Goal: Task Accomplishment & Management: Manage account settings

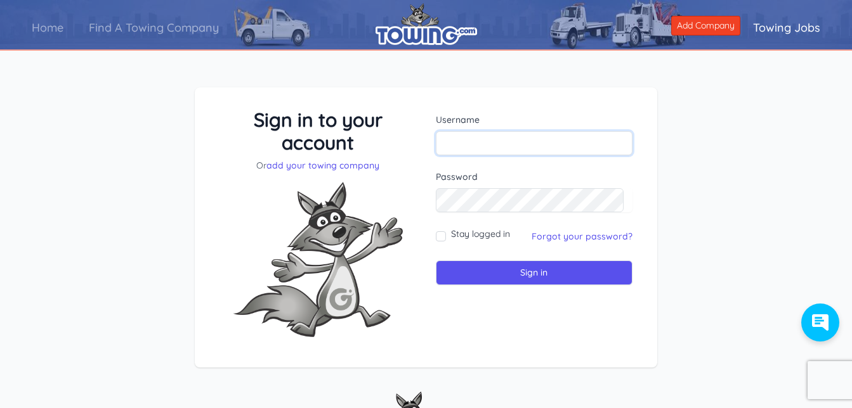
click at [476, 143] on input "text" at bounding box center [534, 143] width 197 height 24
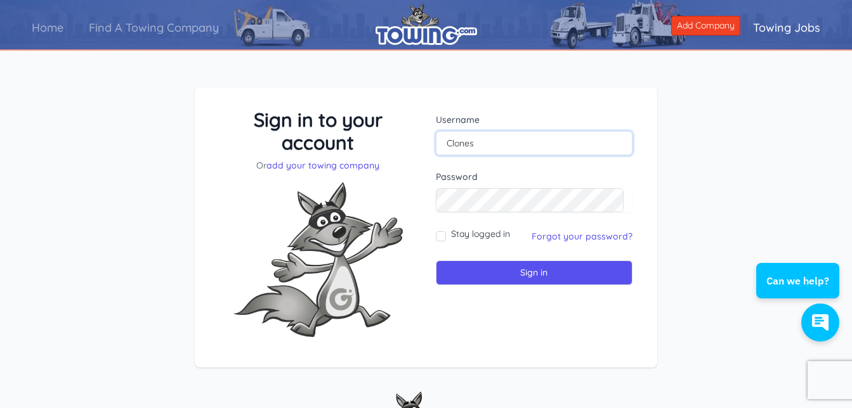
type input "Clones"
click at [533, 274] on input "Sign in" at bounding box center [534, 273] width 197 height 25
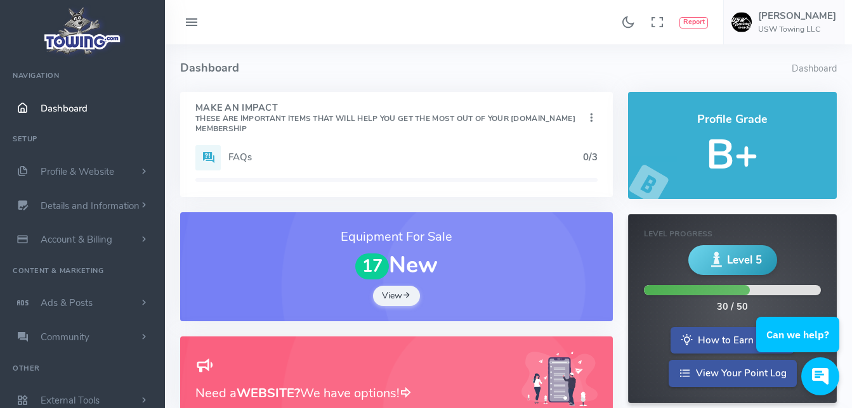
click at [195, 22] on icon at bounding box center [191, 23] width 15 height 20
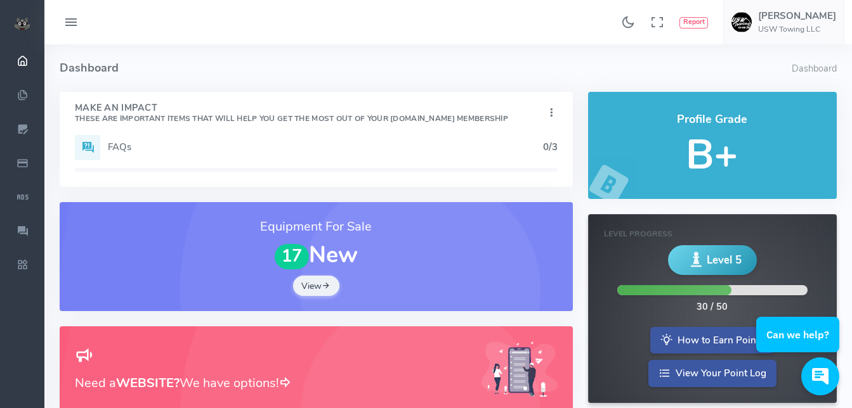
click at [75, 23] on icon at bounding box center [70, 23] width 15 height 20
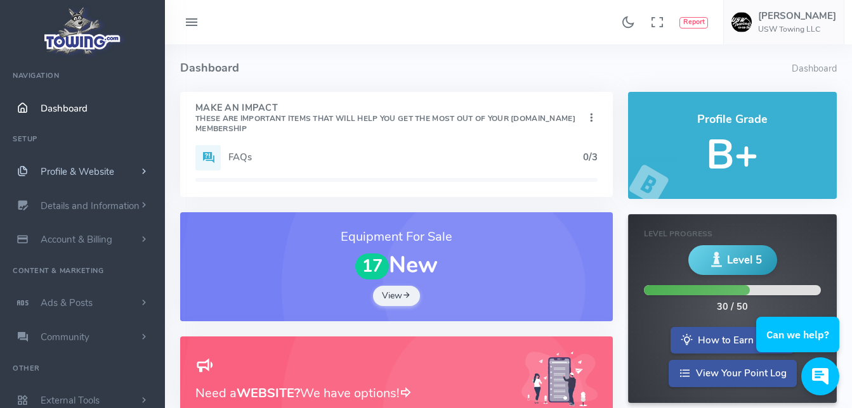
click at [145, 178] on link "Profile & Website" at bounding box center [82, 172] width 165 height 34
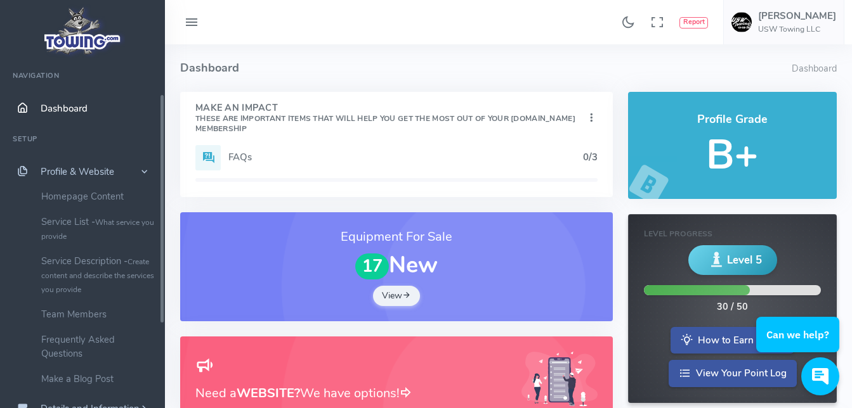
click at [163, 374] on ul "Navigation Dashboard Setup Profile & Website Homepage Content Service List - Wh…" at bounding box center [82, 342] width 165 height 560
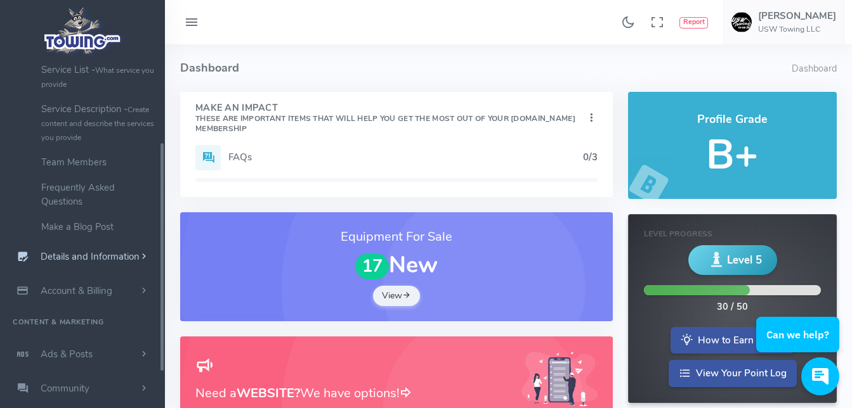
scroll to position [207, 0]
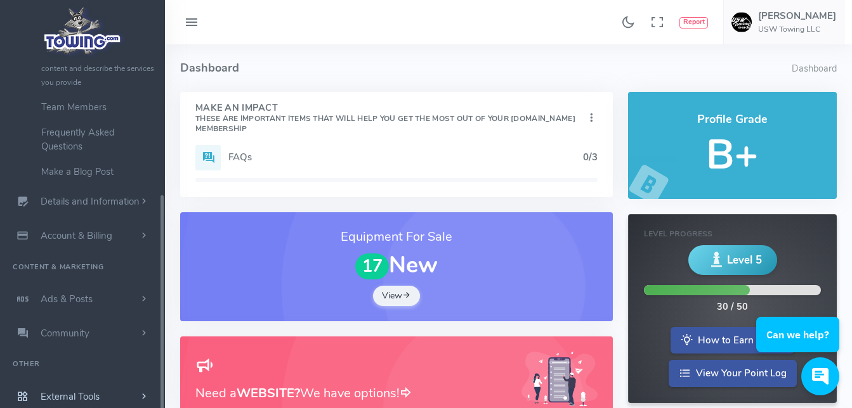
click at [162, 388] on div "USW Towing LLC Navigation Dashboard Setup Profile & Website Homepage Content Se…" at bounding box center [82, 243] width 165 height 363
click at [157, 354] on ul "Navigation Dashboard Setup Profile & Website Homepage Content Service List - Wh…" at bounding box center [82, 134] width 165 height 560
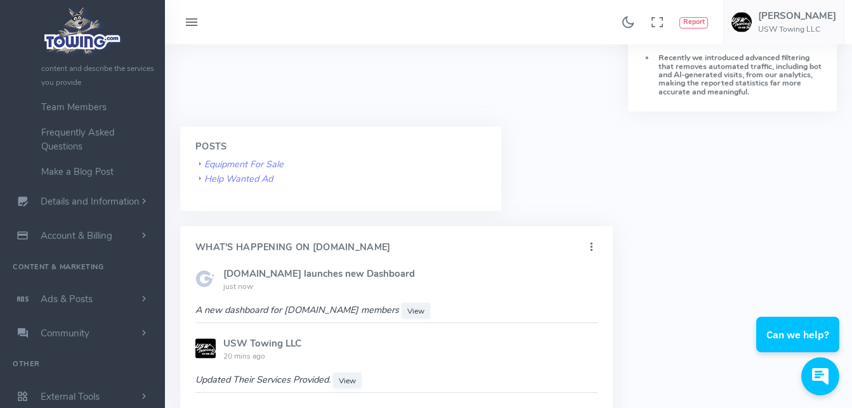
scroll to position [600, 0]
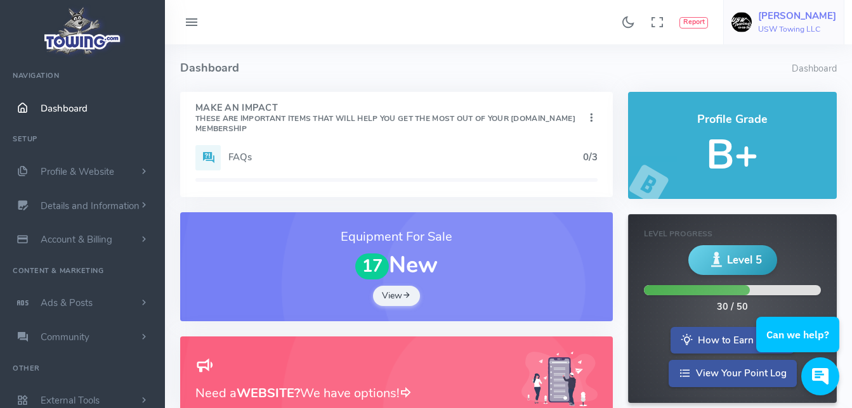
click at [804, 18] on h5 "[PERSON_NAME]" at bounding box center [797, 16] width 78 height 10
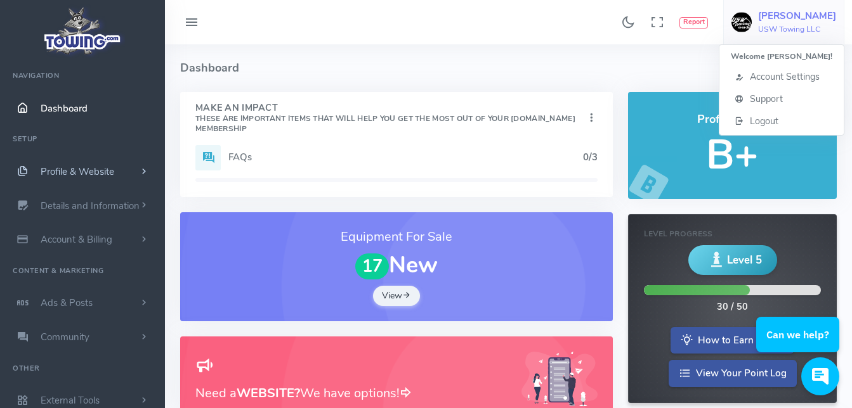
click at [81, 171] on span "Profile & Website" at bounding box center [78, 172] width 74 height 13
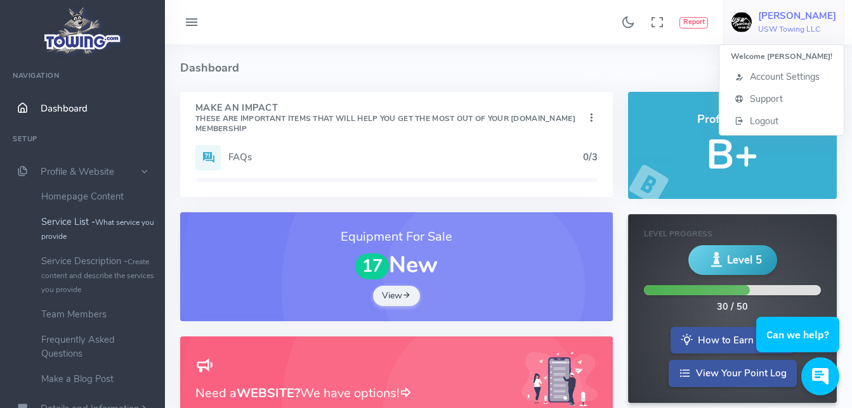
click at [102, 218] on small "What service you provide" at bounding box center [97, 230] width 113 height 24
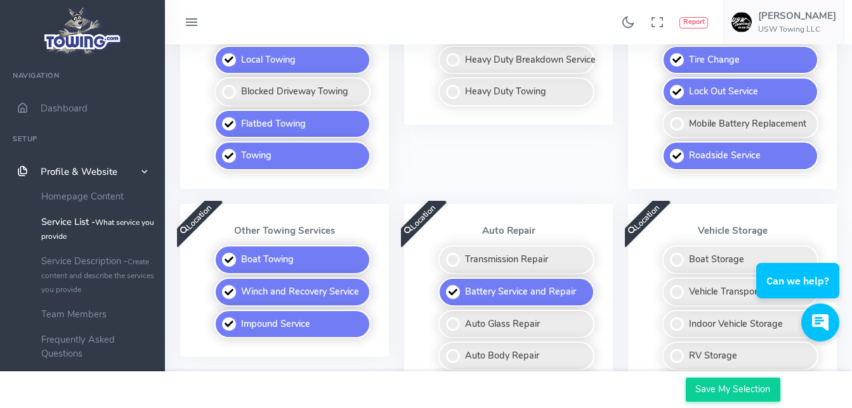
scroll to position [74, 0]
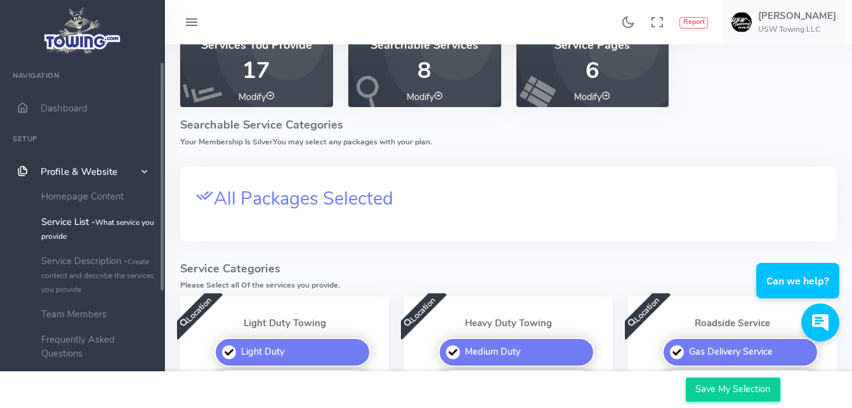
click at [193, 316] on span "Location" at bounding box center [195, 312] width 55 height 55
click at [201, 313] on span "Location" at bounding box center [195, 312] width 55 height 55
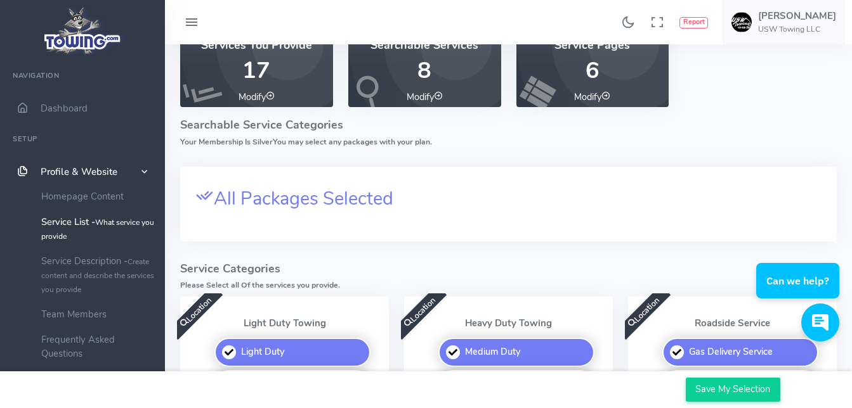
click at [201, 308] on span "Location" at bounding box center [195, 312] width 55 height 55
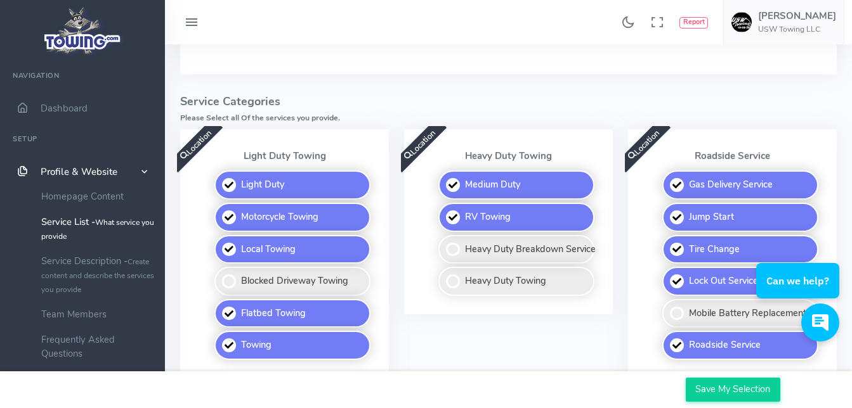
scroll to position [252, 0]
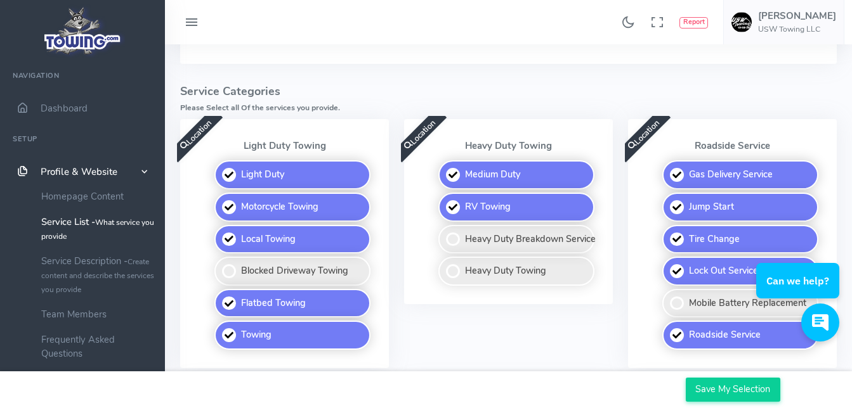
click at [201, 127] on span "Location" at bounding box center [195, 135] width 55 height 55
click at [418, 140] on span "Location" at bounding box center [419, 135] width 55 height 55
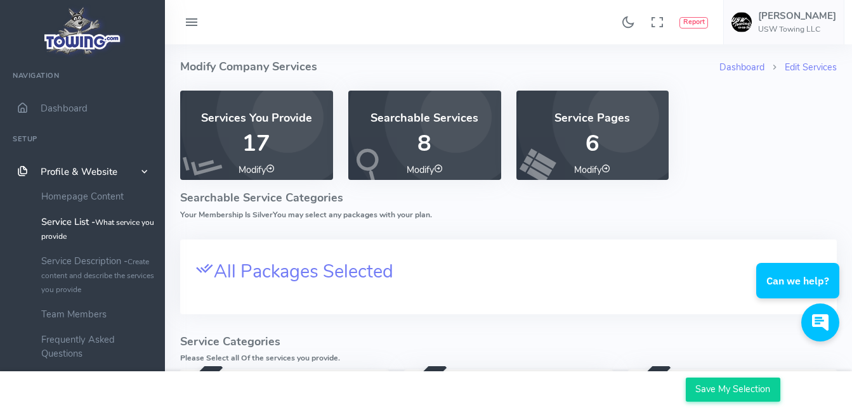
scroll to position [0, 0]
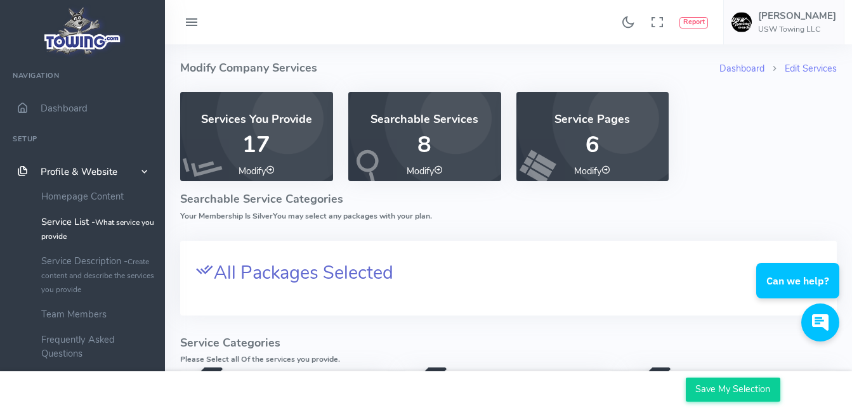
click at [212, 273] on icon at bounding box center [204, 270] width 18 height 18
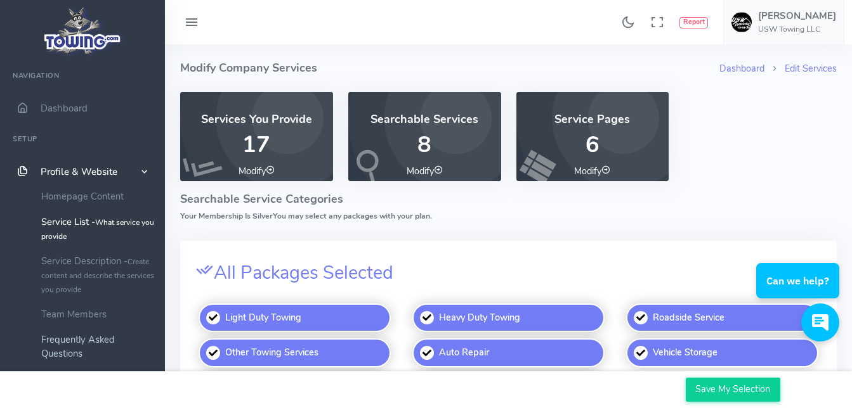
click at [95, 341] on link "Frequently Asked Questions" at bounding box center [98, 346] width 133 height 39
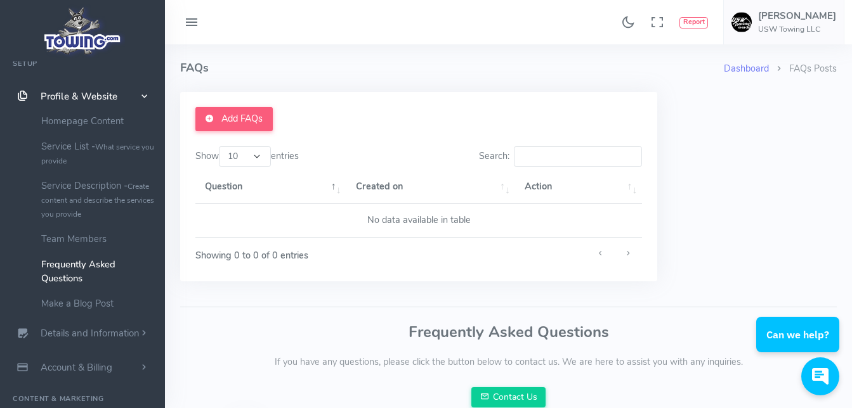
click at [547, 149] on input "Search:" at bounding box center [578, 157] width 129 height 20
type input "how to add a service area"
click at [594, 271] on div "Add FAQs Show 10 25 50 100 entries Search: how to add a service area Question C…" at bounding box center [418, 187] width 477 height 190
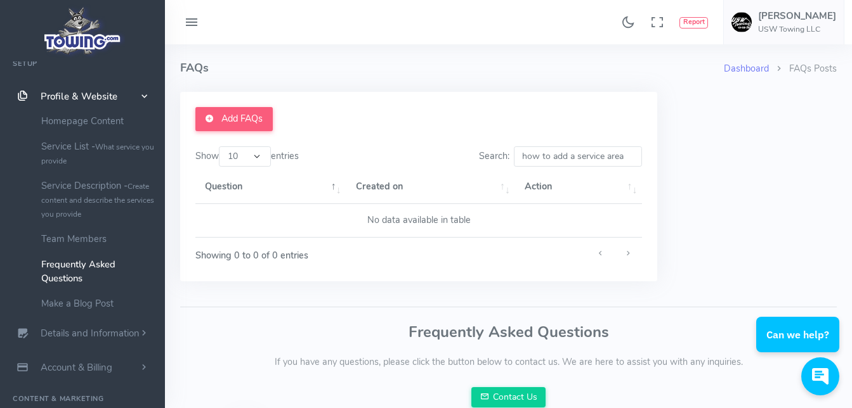
click at [629, 157] on input "how to add a service area" at bounding box center [578, 157] width 129 height 20
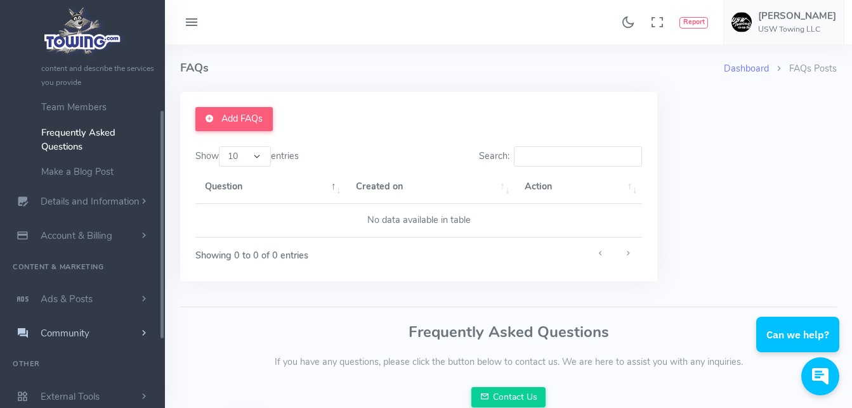
click at [159, 379] on ul "Navigation Dashboard Setup Profile & Website Homepage Content Service List - Wh…" at bounding box center [82, 134] width 165 height 560
click at [103, 397] on link "External Tools" at bounding box center [82, 397] width 165 height 34
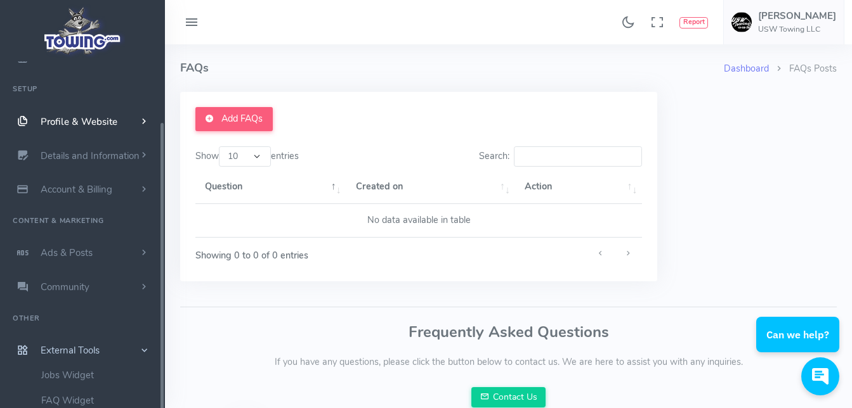
scroll to position [49, 0]
click at [130, 158] on span "Details and Information" at bounding box center [90, 156] width 99 height 13
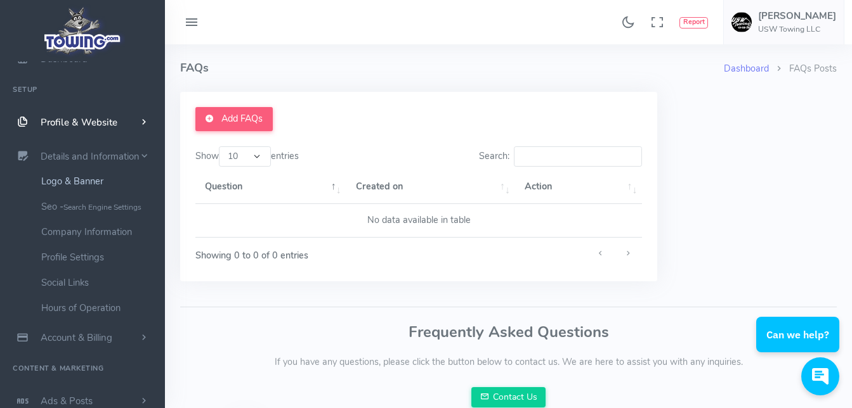
click at [85, 179] on link "Logo & Banner" at bounding box center [98, 181] width 133 height 25
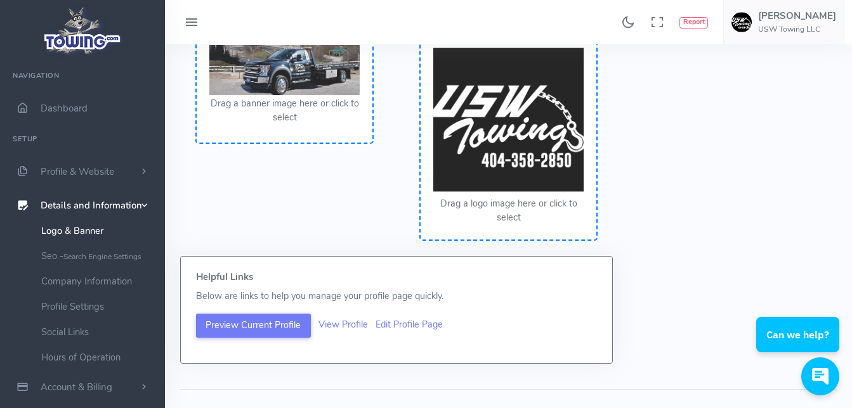
scroll to position [178, 0]
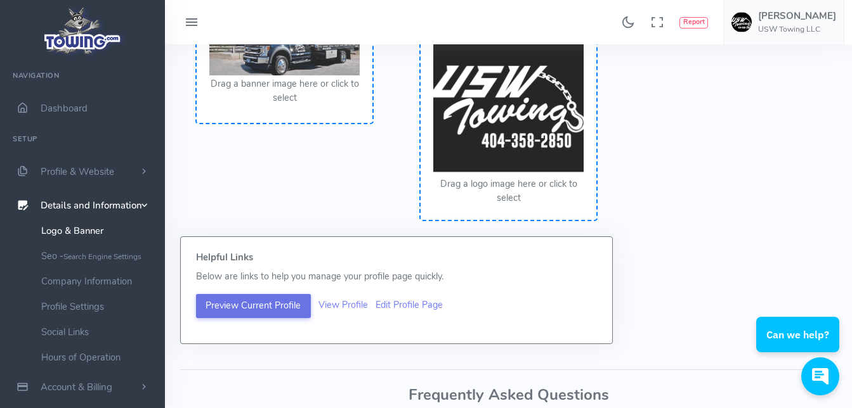
click at [251, 307] on button "Preview Current Profile" at bounding box center [253, 306] width 115 height 24
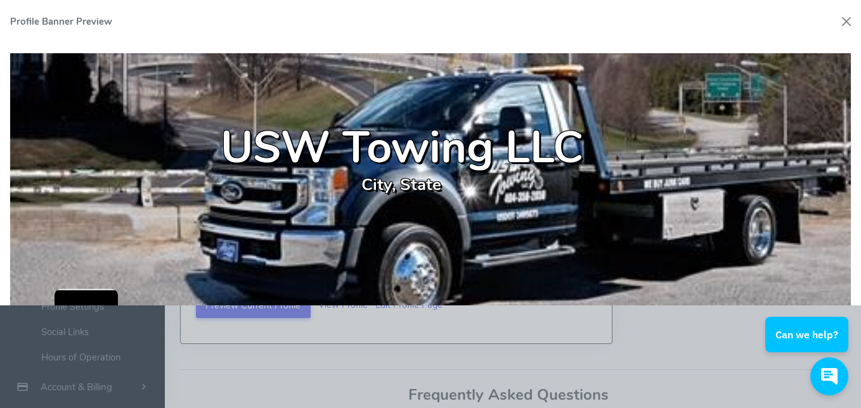
click at [851, 242] on div "USW Towing LLC City, State" at bounding box center [430, 174] width 861 height 263
click at [851, 282] on html "Can we help?" at bounding box center [808, 282] width 105 height 0
click at [845, 20] on button "Close" at bounding box center [846, 21] width 19 height 19
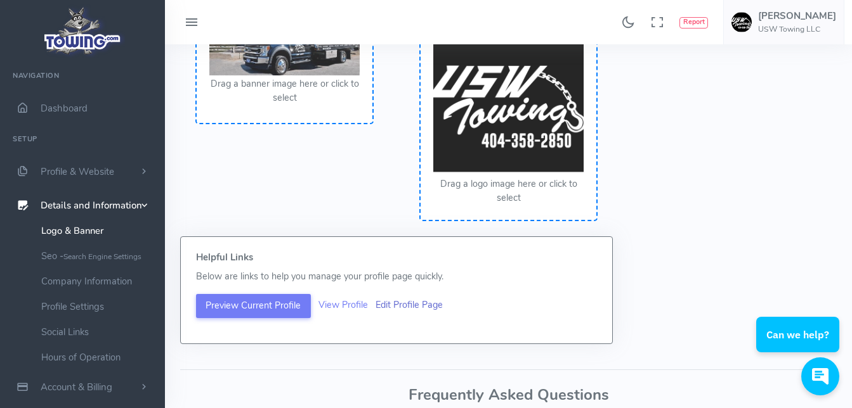
click at [419, 306] on link "Edit Profile Page" at bounding box center [408, 305] width 67 height 13
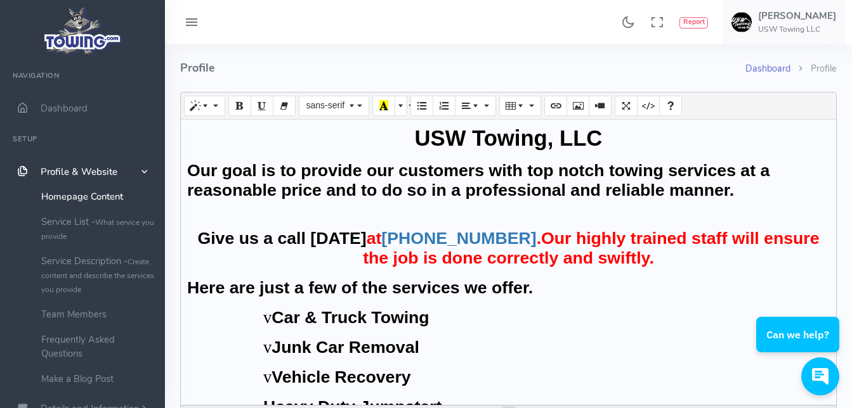
click at [772, 69] on link "Dashboard" at bounding box center [767, 68] width 45 height 13
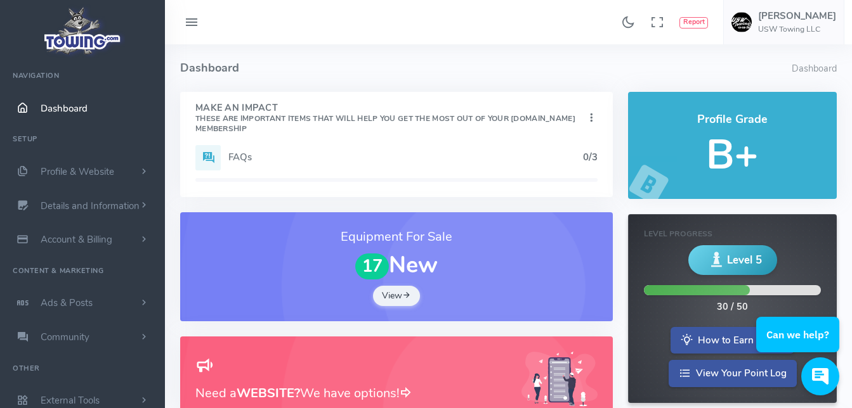
click at [243, 158] on h5 "FAQs" at bounding box center [405, 157] width 355 height 10
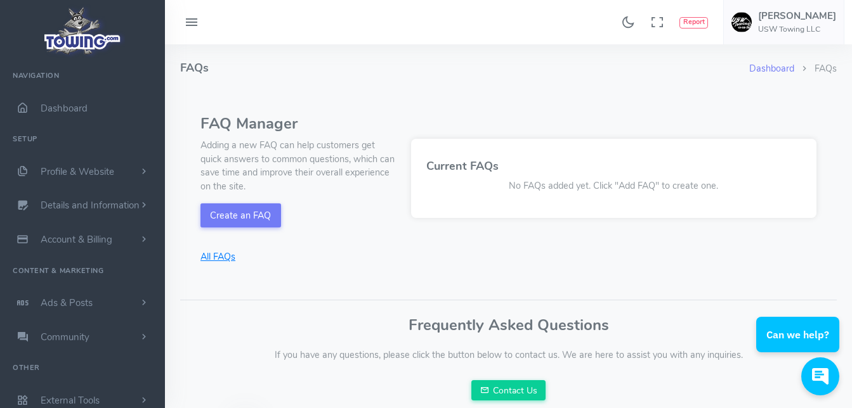
click at [215, 259] on link "All FAQs" at bounding box center [297, 258] width 195 height 14
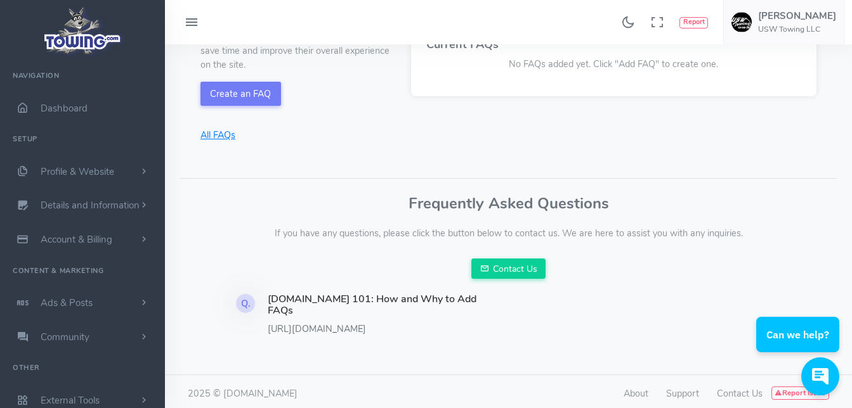
scroll to position [129, 0]
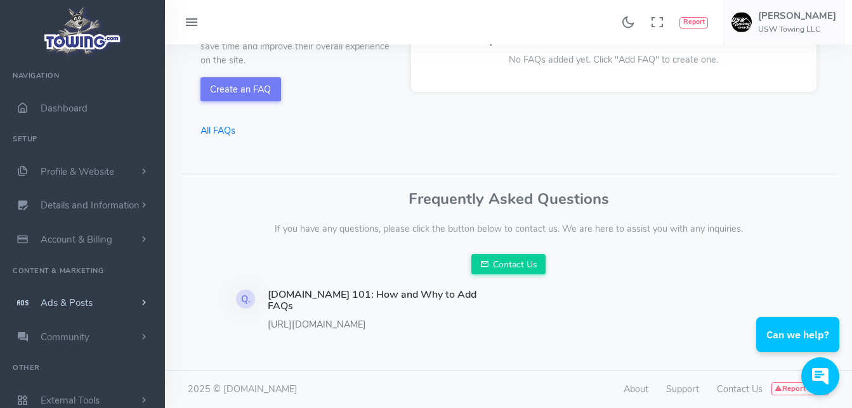
click at [110, 303] on link "Ads & Posts" at bounding box center [82, 303] width 165 height 34
click at [145, 380] on span "scrollable content" at bounding box center [143, 383] width 11 height 13
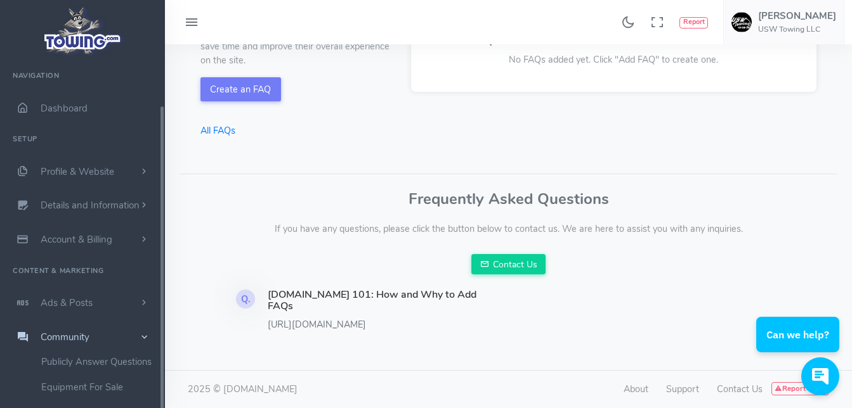
scroll to position [49, 0]
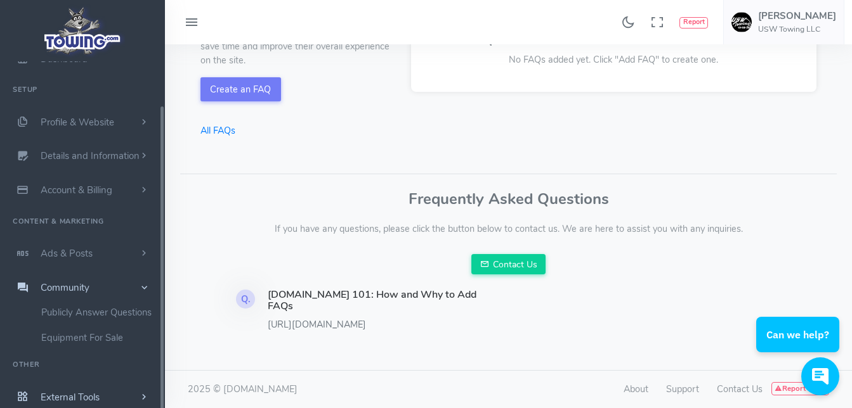
click at [159, 389] on ul "Navigation Dashboard Setup Profile & Website Homepage Content Service List - Wh…" at bounding box center [82, 213] width 165 height 402
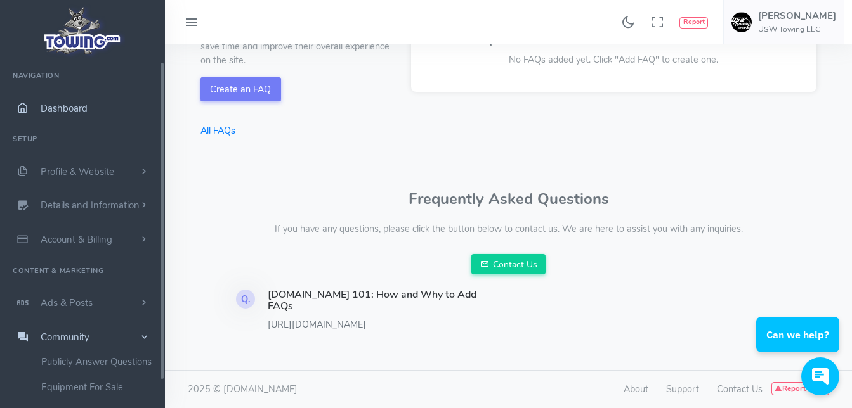
click at [158, 95] on ul "Navigation Dashboard Setup Profile & Website Homepage Content Service List - Wh…" at bounding box center [82, 263] width 165 height 402
click at [86, 40] on img at bounding box center [83, 31] width 86 height 54
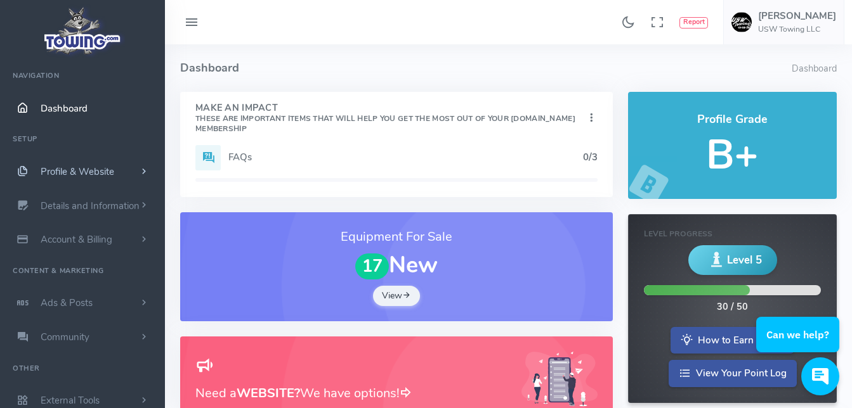
click at [137, 171] on link "Profile & Website" at bounding box center [82, 172] width 165 height 34
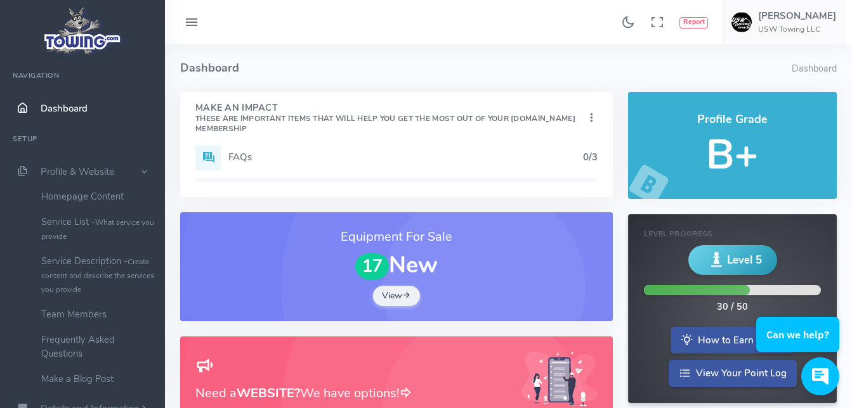
click at [62, 112] on span "Dashboard" at bounding box center [64, 108] width 47 height 13
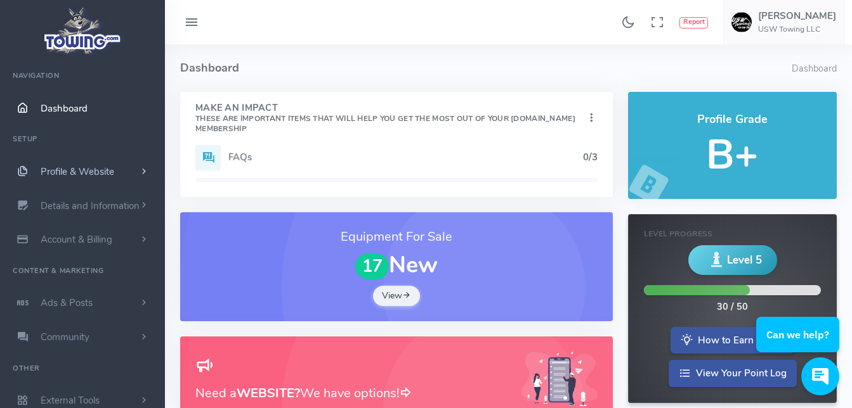
click at [126, 169] on link "Profile & Website" at bounding box center [82, 172] width 165 height 34
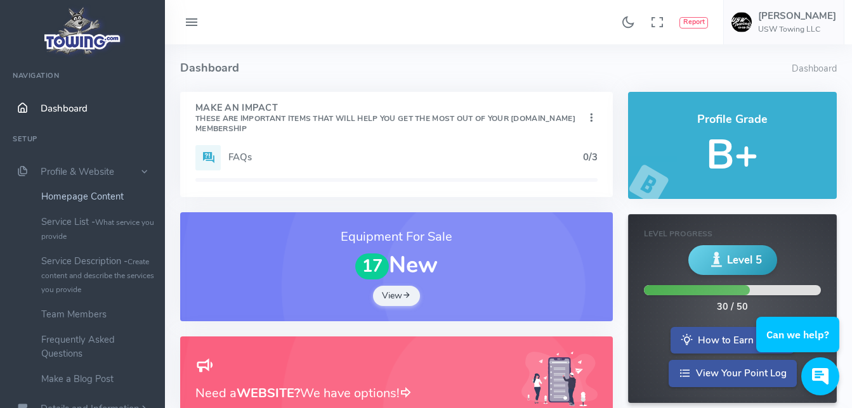
click at [103, 198] on link "Homepage Content" at bounding box center [98, 196] width 133 height 25
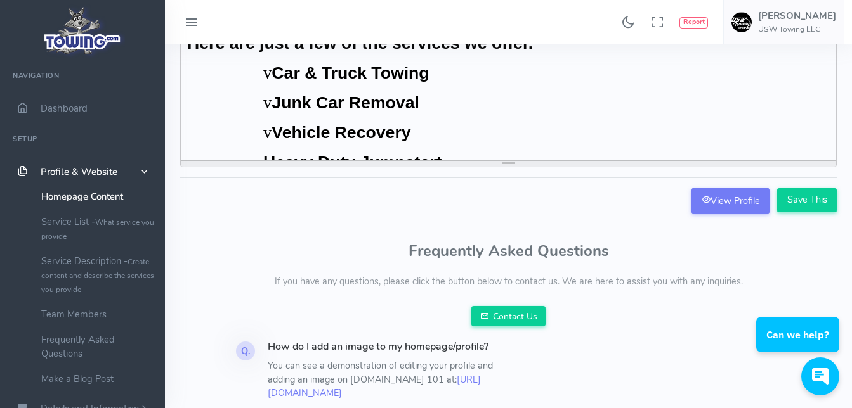
scroll to position [254, 0]
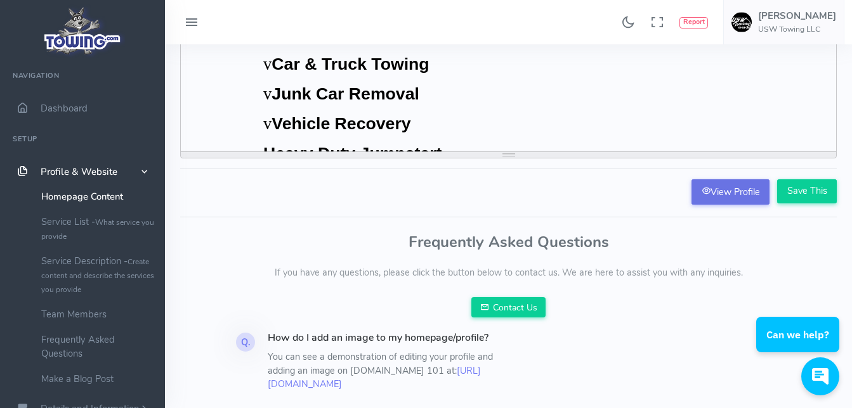
click at [719, 188] on link "View Profile" at bounding box center [730, 191] width 78 height 25
click at [138, 170] on span "scrollable content" at bounding box center [144, 171] width 13 height 11
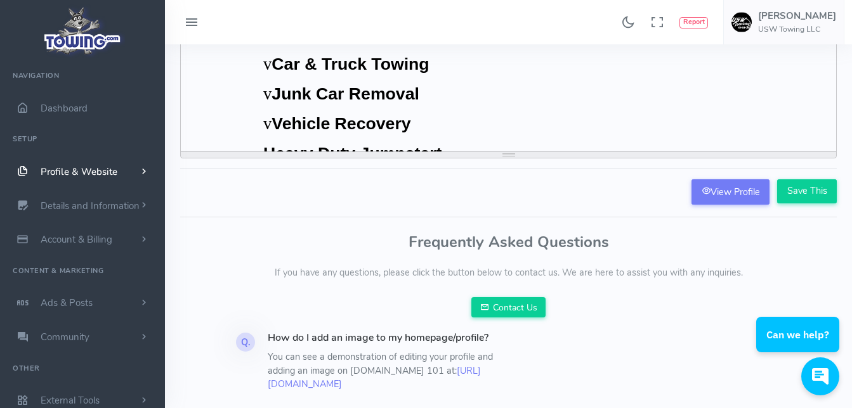
click at [138, 170] on span "scrollable content" at bounding box center [143, 172] width 11 height 13
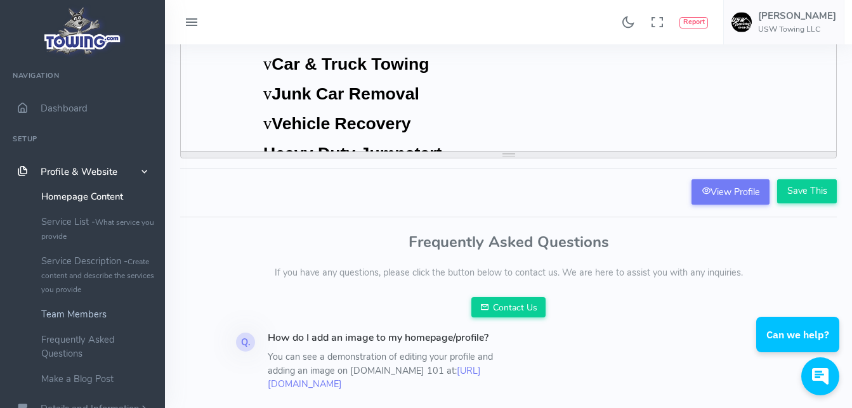
click at [92, 310] on link "Team Members" at bounding box center [98, 314] width 133 height 25
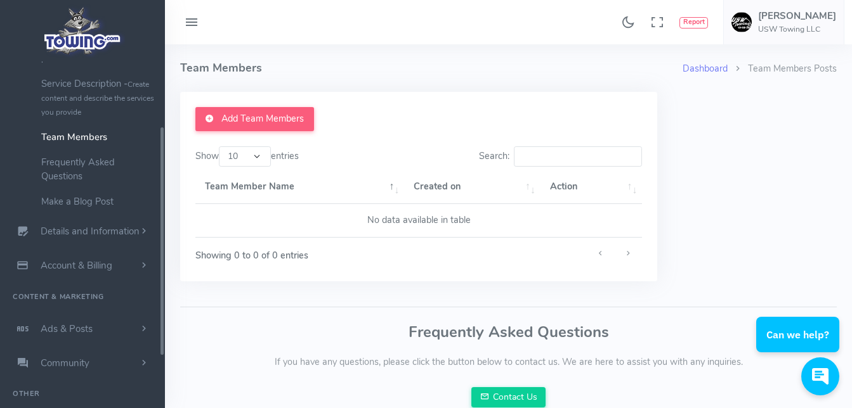
scroll to position [207, 0]
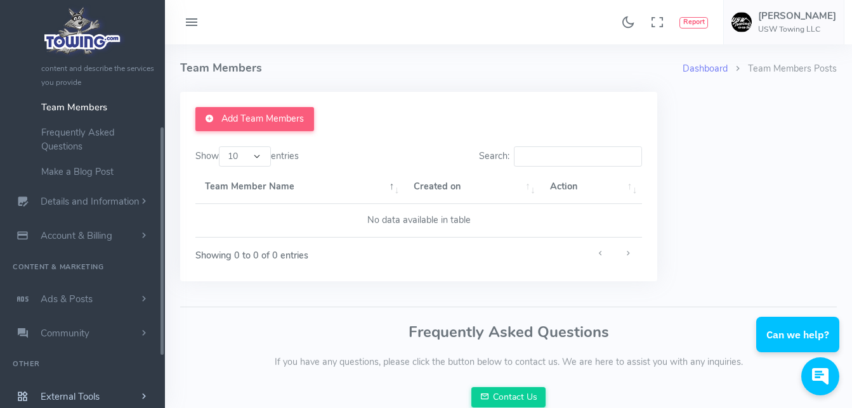
click at [162, 386] on ul "Navigation Dashboard Setup Profile & Website Homepage Content Service List - Wh…" at bounding box center [82, 134] width 165 height 560
click at [83, 199] on span "Details and Information" at bounding box center [90, 202] width 99 height 13
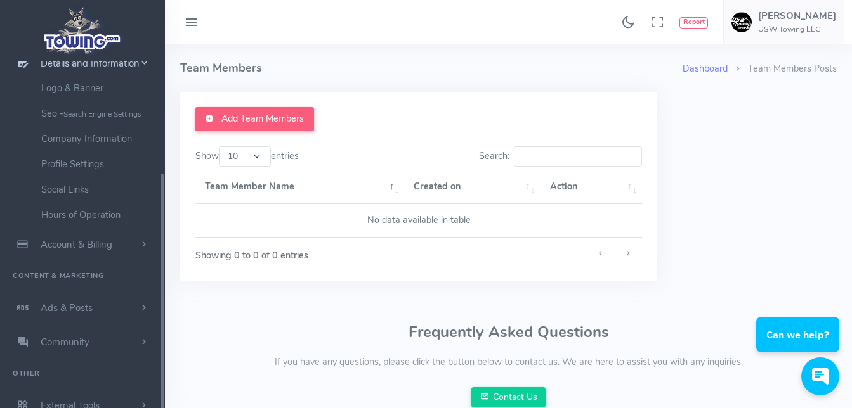
scroll to position [131, 0]
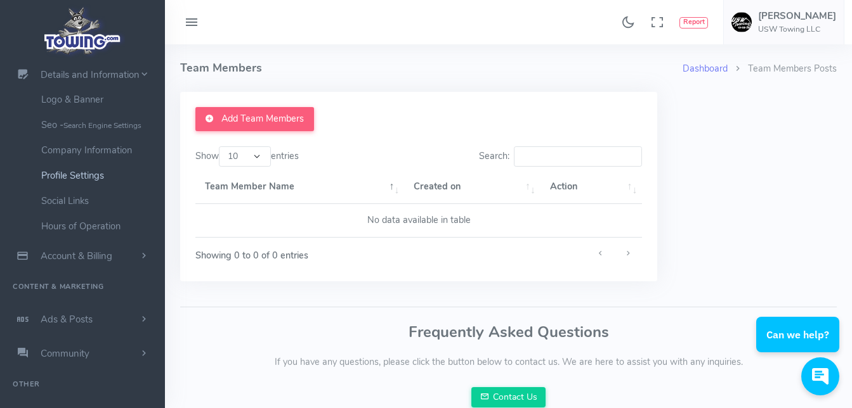
click at [93, 176] on link "Profile Settings" at bounding box center [98, 175] width 133 height 25
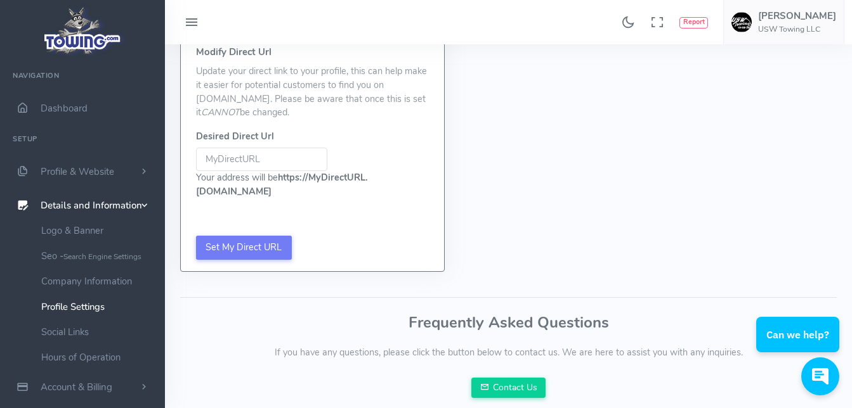
scroll to position [90, 0]
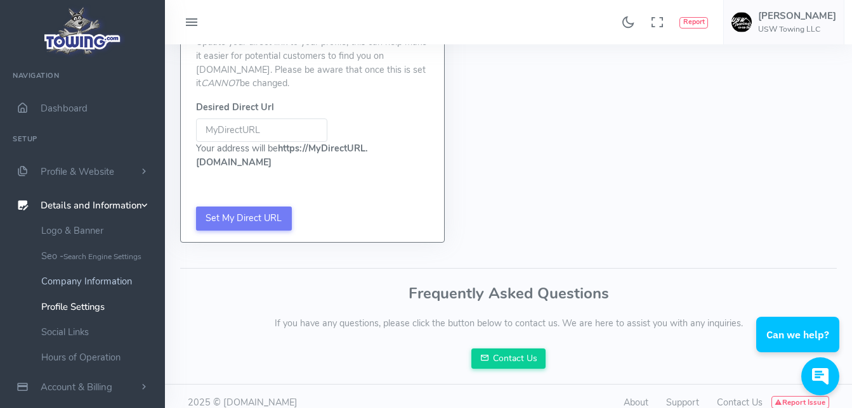
click at [108, 279] on link "Company Information" at bounding box center [98, 281] width 133 height 25
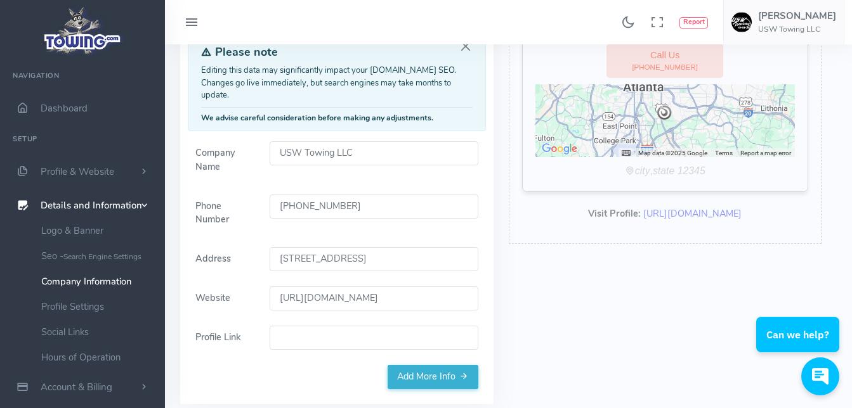
scroll to position [160, 0]
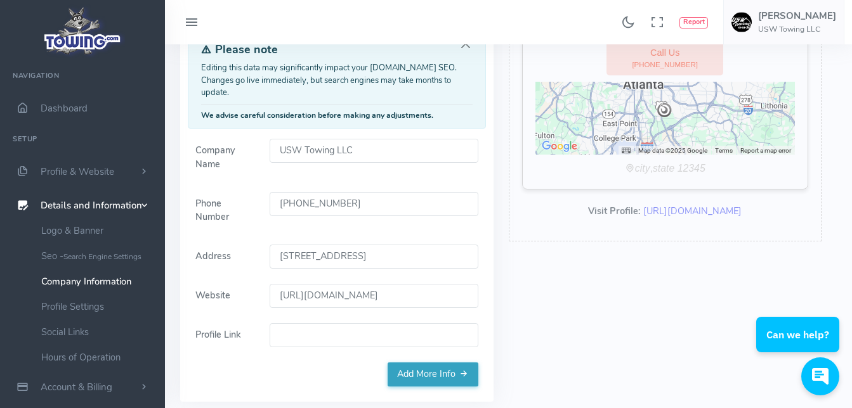
click at [448, 365] on link "Add More Info" at bounding box center [433, 375] width 91 height 24
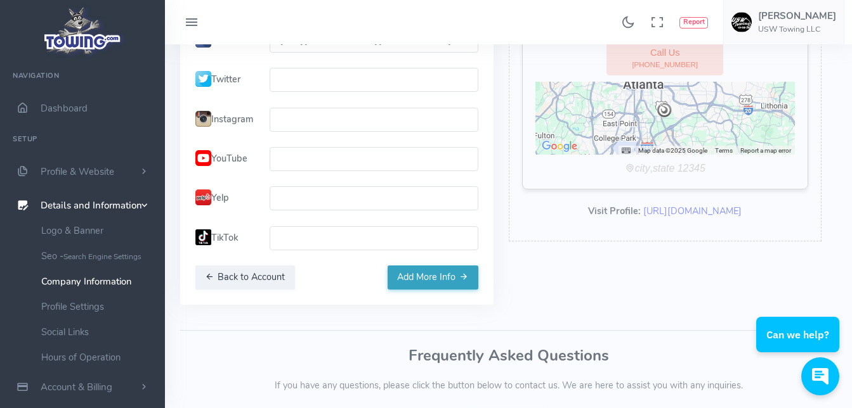
click at [440, 290] on button "Add More Info" at bounding box center [433, 278] width 91 height 24
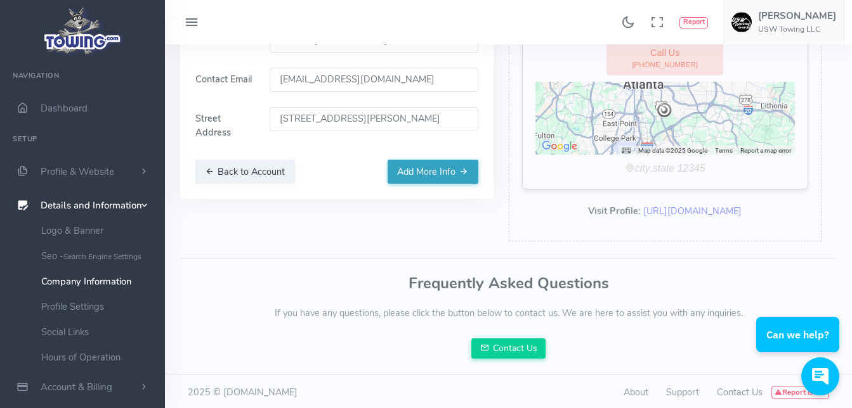
click at [420, 174] on button "Add More Info" at bounding box center [433, 172] width 91 height 24
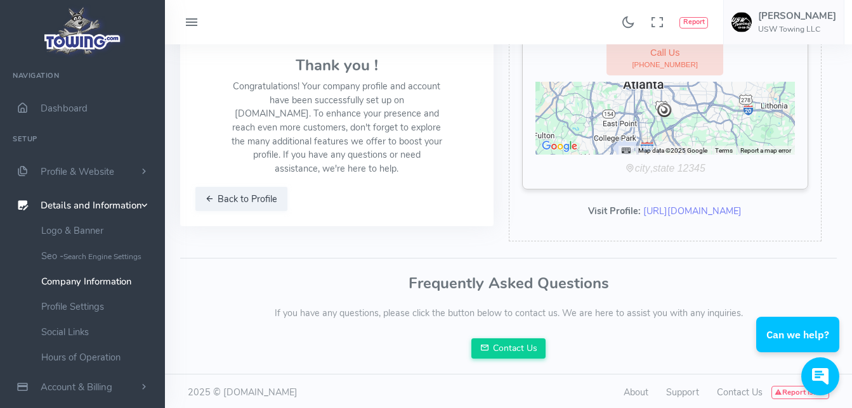
click at [637, 166] on icon "city" at bounding box center [642, 168] width 15 height 11
click at [587, 121] on div at bounding box center [665, 118] width 260 height 73
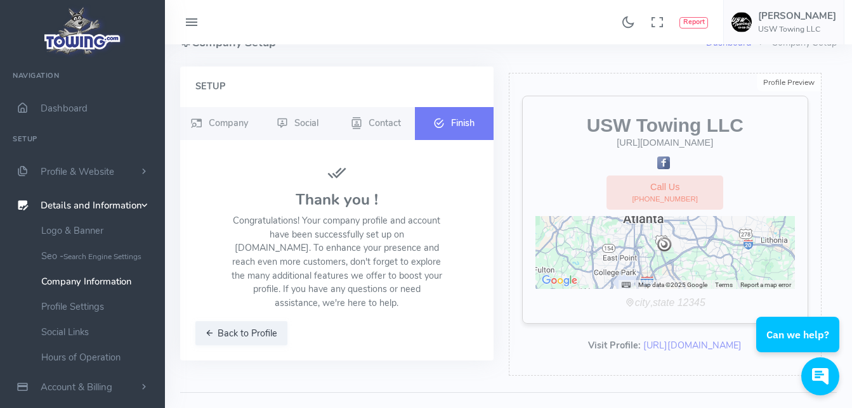
scroll to position [0, 0]
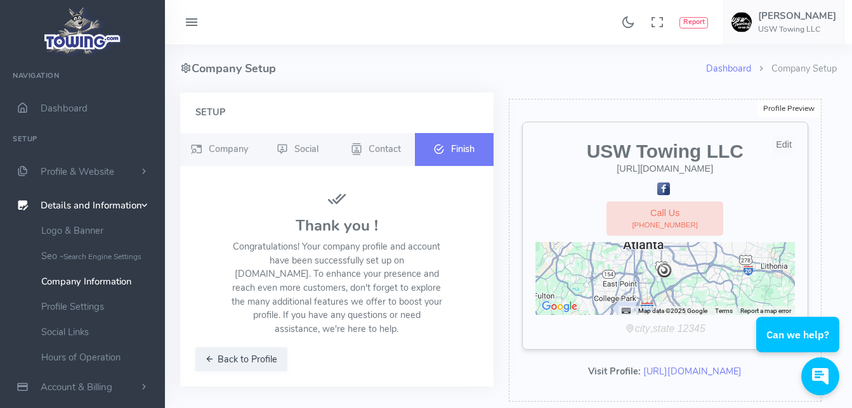
click at [784, 143] on div "Edit" at bounding box center [783, 145] width 22 height 20
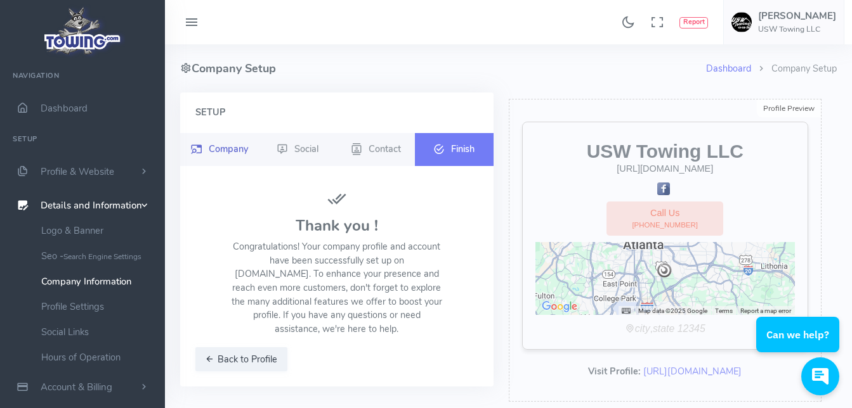
click at [238, 152] on span "Company" at bounding box center [228, 148] width 39 height 13
click at [303, 154] on span "Social" at bounding box center [306, 148] width 24 height 13
click at [101, 312] on link "Profile Settings" at bounding box center [98, 306] width 133 height 25
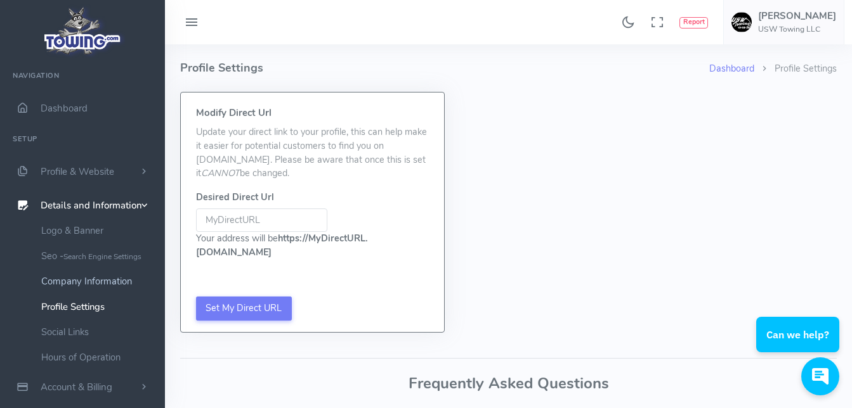
click at [108, 278] on link "Company Information" at bounding box center [98, 281] width 133 height 25
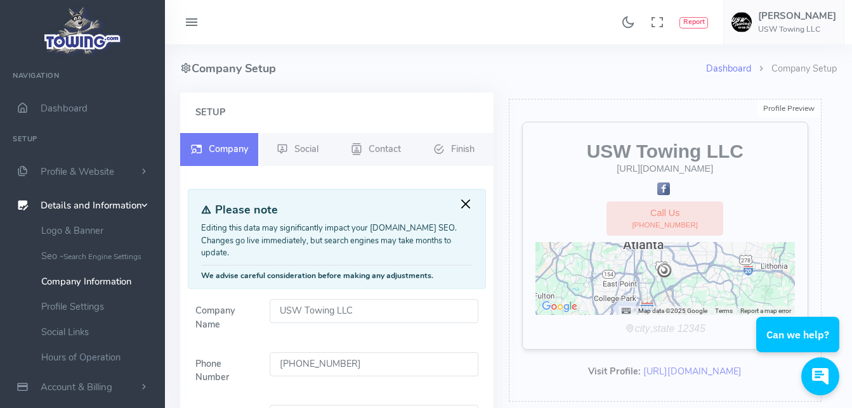
click at [466, 205] on button "Close" at bounding box center [466, 205] width 14 height 14
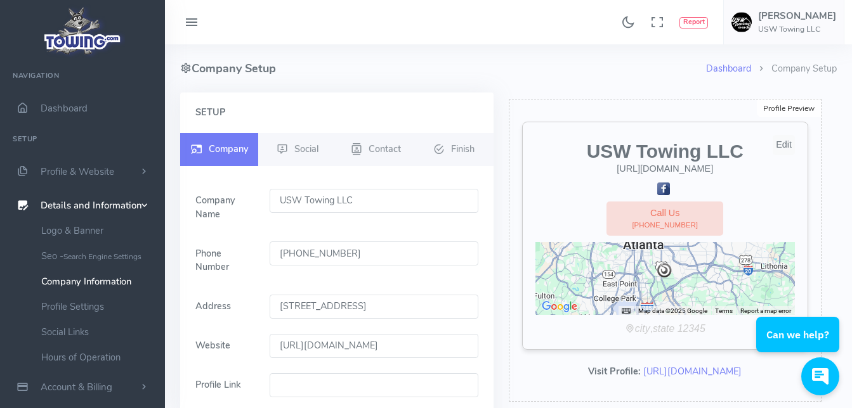
click at [784, 143] on div "Edit" at bounding box center [783, 145] width 22 height 20
click at [674, 332] on icon "state" at bounding box center [664, 328] width 22 height 11
click at [685, 219] on link "Call Us (404) 358-2850" at bounding box center [664, 219] width 117 height 35
click at [690, 227] on link "Call Us (404) 358-2850" at bounding box center [664, 219] width 117 height 35
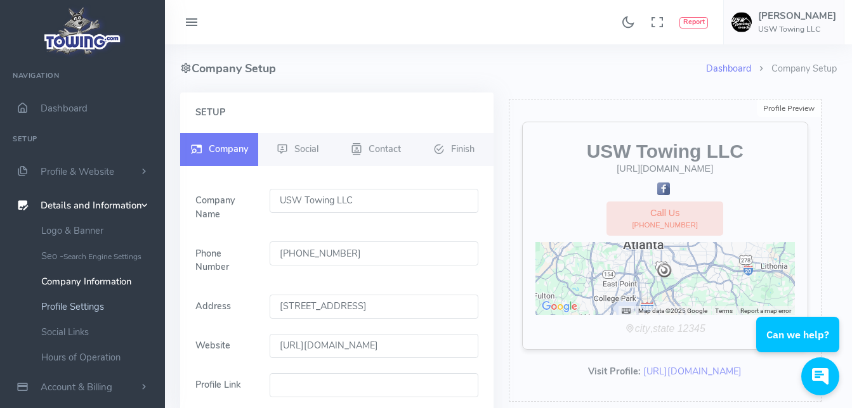
click at [92, 307] on link "Profile Settings" at bounding box center [98, 306] width 133 height 25
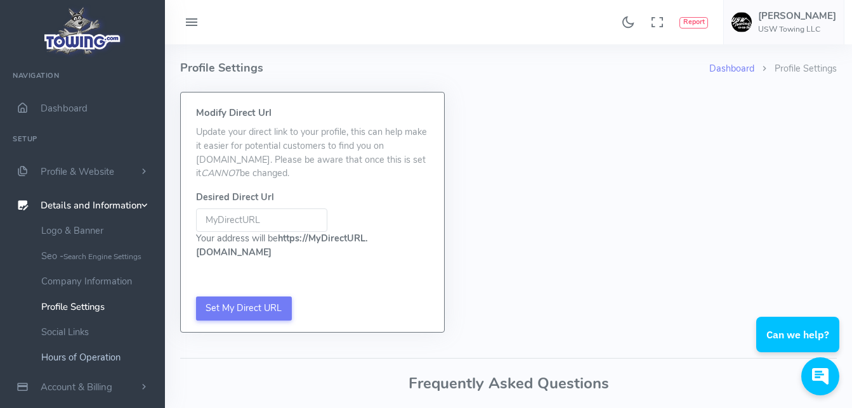
click at [93, 357] on link "Hours of Operation" at bounding box center [98, 357] width 133 height 25
click at [82, 329] on link "Social Links" at bounding box center [98, 332] width 133 height 25
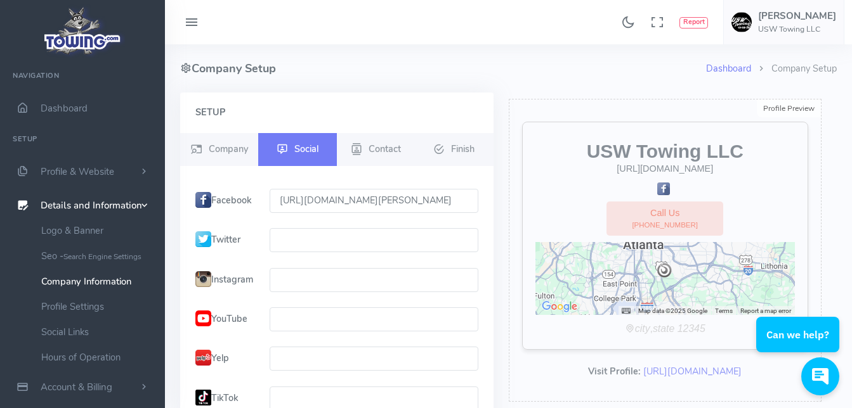
click at [119, 282] on link "Company Information" at bounding box center [98, 281] width 133 height 25
click at [82, 304] on link "Profile Settings" at bounding box center [98, 306] width 133 height 25
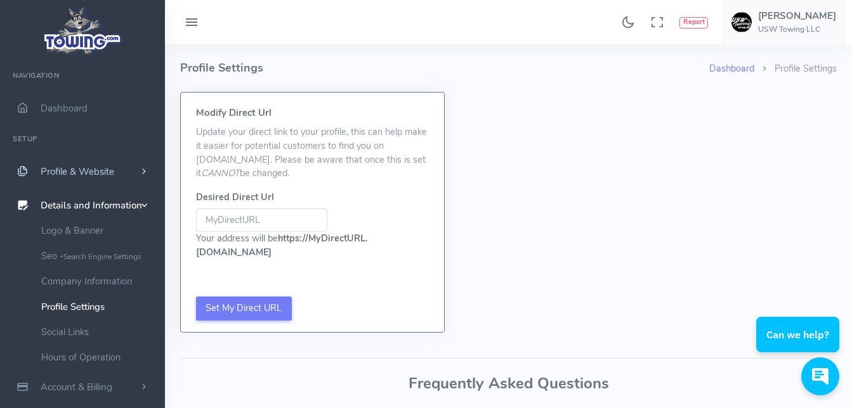
click at [142, 164] on link "Profile & Website" at bounding box center [82, 172] width 165 height 34
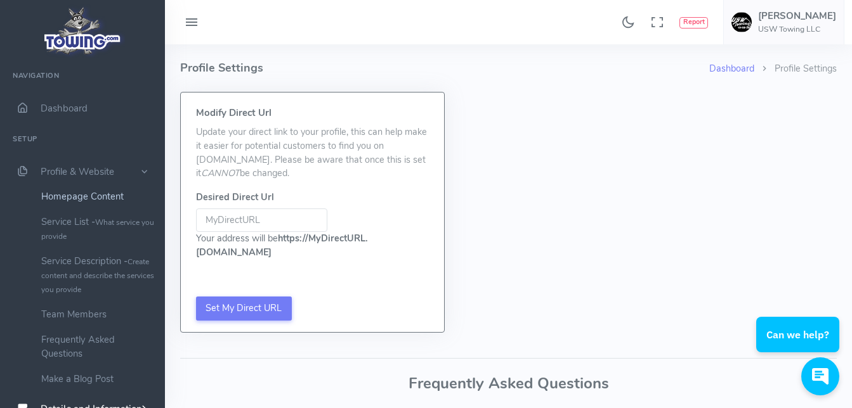
click at [109, 196] on link "Homepage Content" at bounding box center [98, 196] width 133 height 25
click at [84, 41] on img at bounding box center [83, 31] width 86 height 54
click at [65, 107] on span "Dashboard" at bounding box center [64, 108] width 47 height 13
click at [774, 22] on span "Shanard Weems USW Towing LLC" at bounding box center [797, 22] width 78 height 23
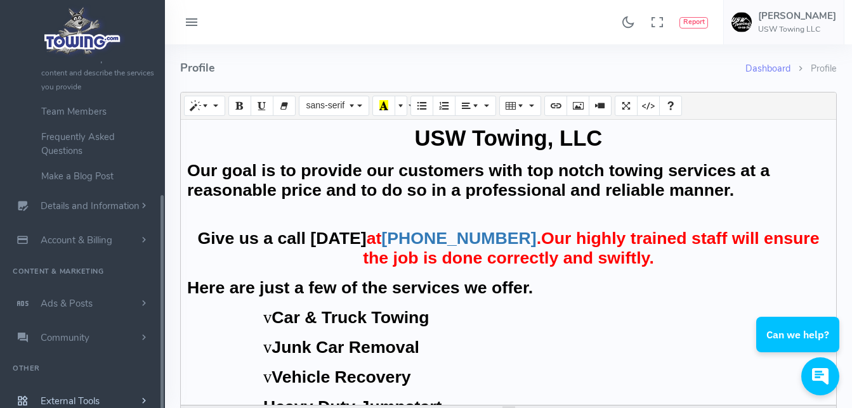
click at [160, 386] on ul "Navigation Dashboard Setup Profile & Website Homepage Content Service List - Wh…" at bounding box center [82, 139] width 165 height 560
click at [160, 386] on div "USW Towing LLC Navigation Dashboard Setup Profile & Website Homepage Content Se…" at bounding box center [82, 243] width 165 height 363
click at [147, 296] on span "scrollable content" at bounding box center [143, 299] width 11 height 13
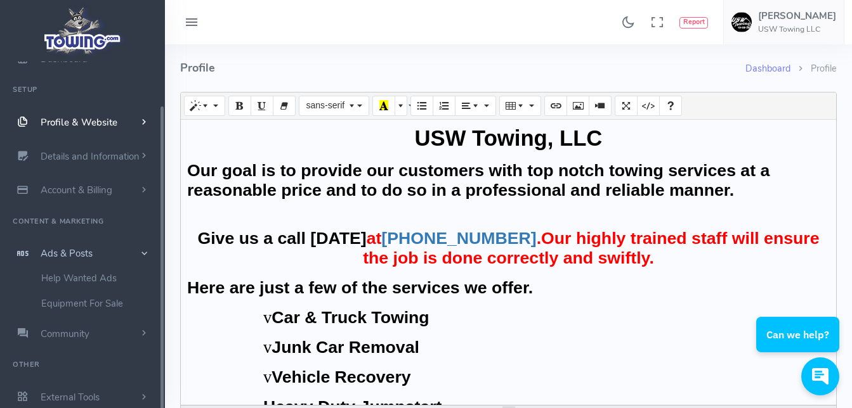
scroll to position [49, 0]
click at [138, 332] on link "Community" at bounding box center [82, 334] width 165 height 34
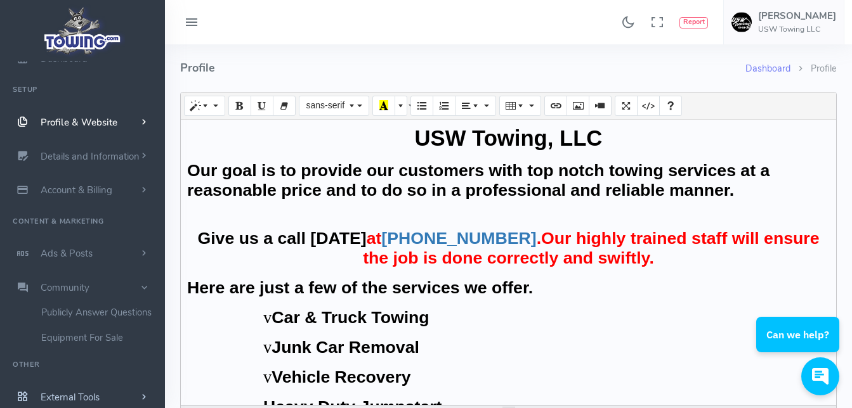
click at [77, 392] on span "External Tools" at bounding box center [70, 397] width 59 height 13
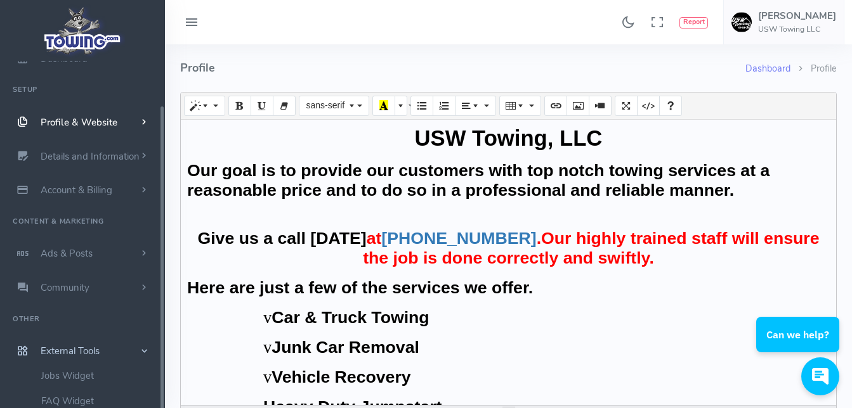
scroll to position [0, 0]
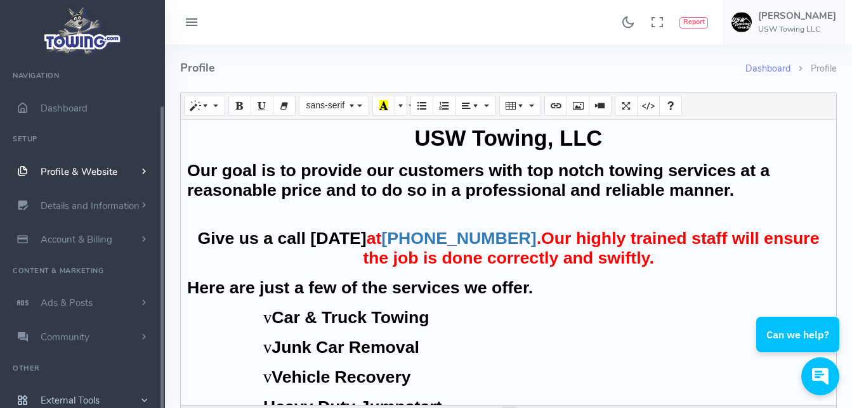
click at [160, 86] on ul "Navigation Dashboard Setup Profile & Website Homepage Content Service List - Wh…" at bounding box center [82, 263] width 165 height 402
click at [188, 23] on icon at bounding box center [191, 23] width 15 height 20
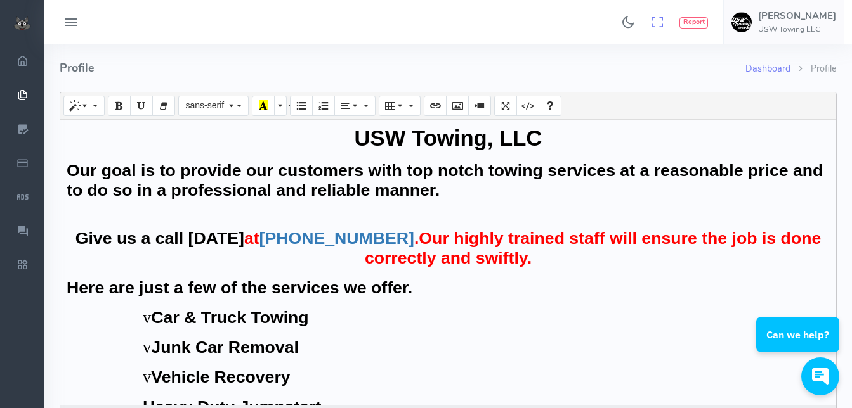
click at [662, 22] on icon at bounding box center [657, 22] width 14 height 21
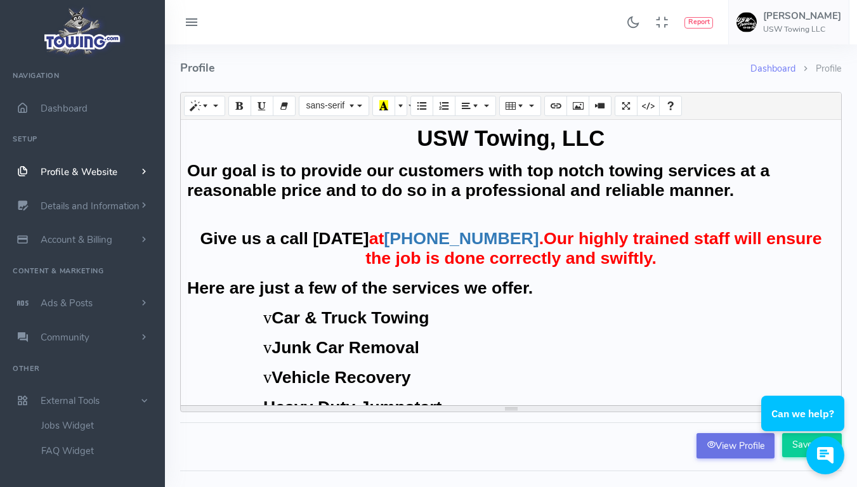
click at [710, 408] on link "View Profile" at bounding box center [735, 445] width 78 height 25
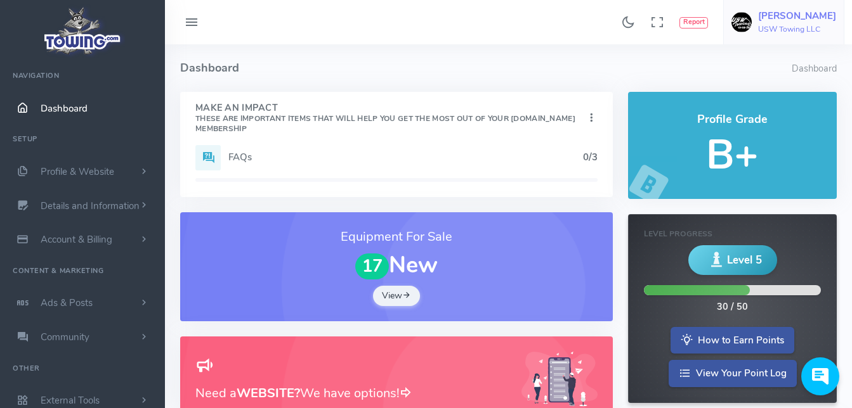
click at [784, 18] on h5 "[PERSON_NAME]" at bounding box center [797, 16] width 78 height 10
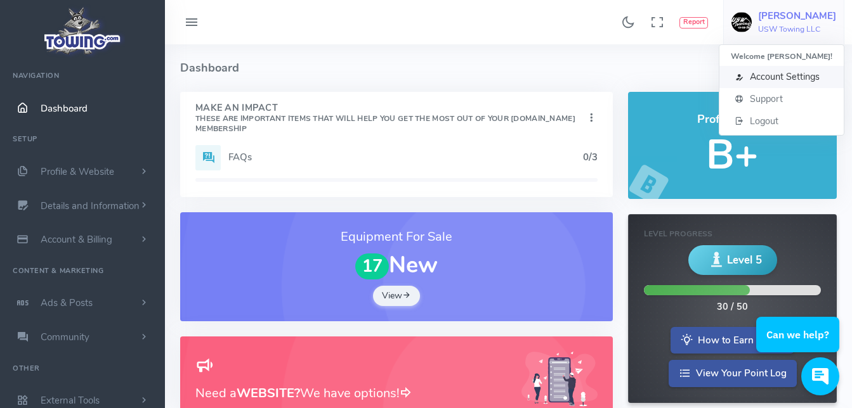
click at [790, 78] on span "Account Settings" at bounding box center [785, 76] width 70 height 13
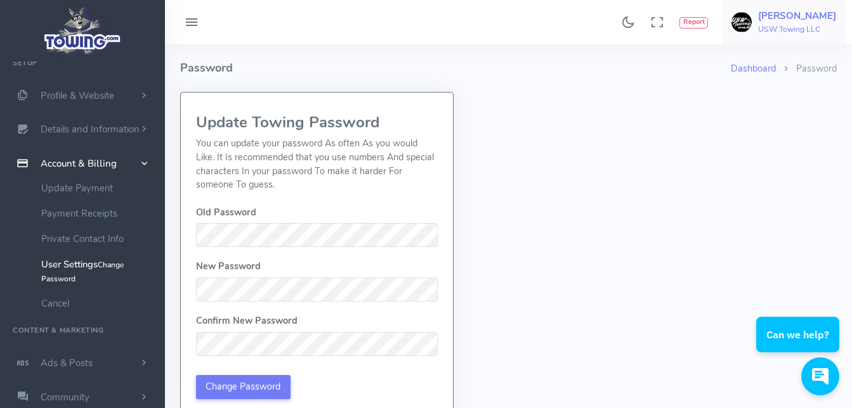
click at [803, 23] on span "[PERSON_NAME] USW Towing LLC" at bounding box center [797, 22] width 78 height 23
click at [778, 100] on span "Support" at bounding box center [766, 99] width 33 height 13
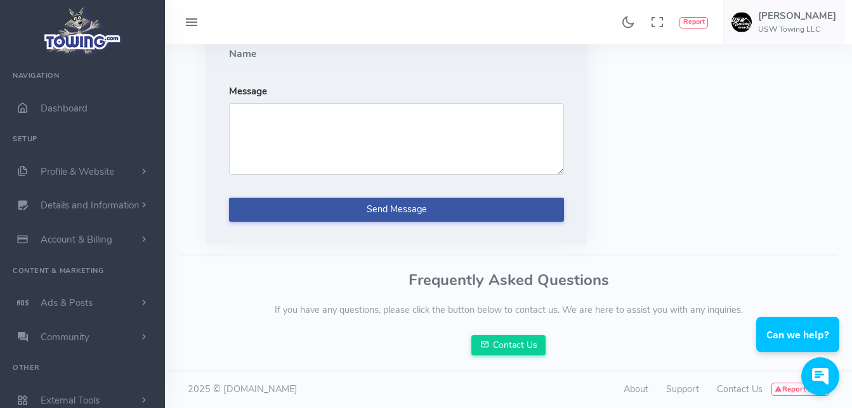
scroll to position [246, 0]
click at [130, 237] on link "Account & Billing" at bounding box center [82, 240] width 165 height 34
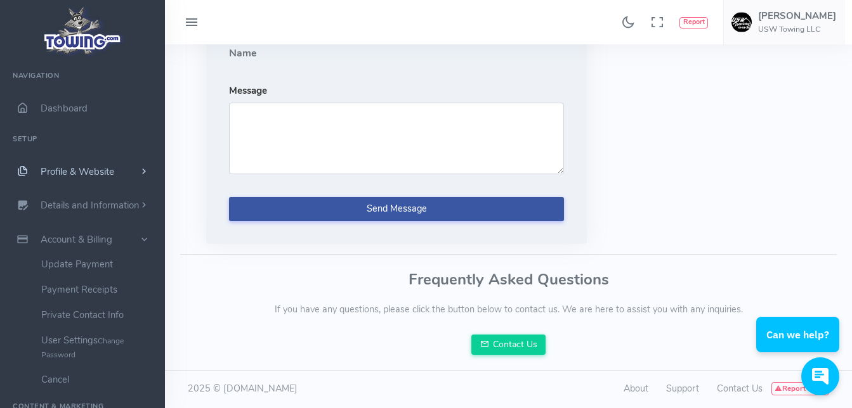
click at [126, 170] on link "Profile & Website" at bounding box center [82, 172] width 165 height 34
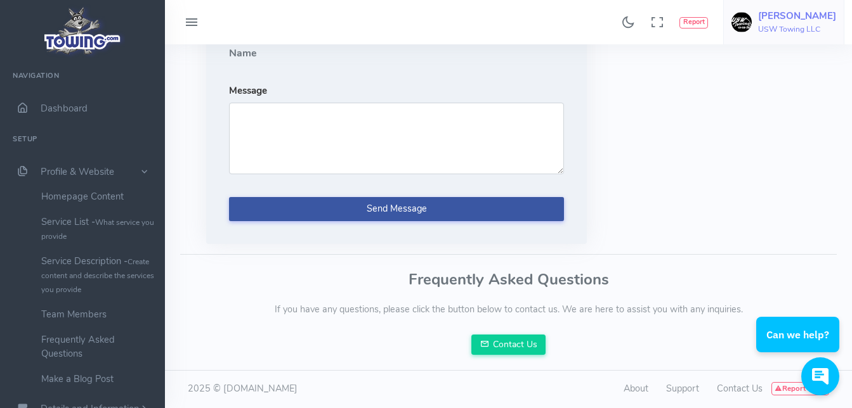
click at [814, 25] on h6 "USW Towing LLC" at bounding box center [797, 29] width 78 height 8
click at [791, 115] on link "Logout" at bounding box center [781, 121] width 124 height 22
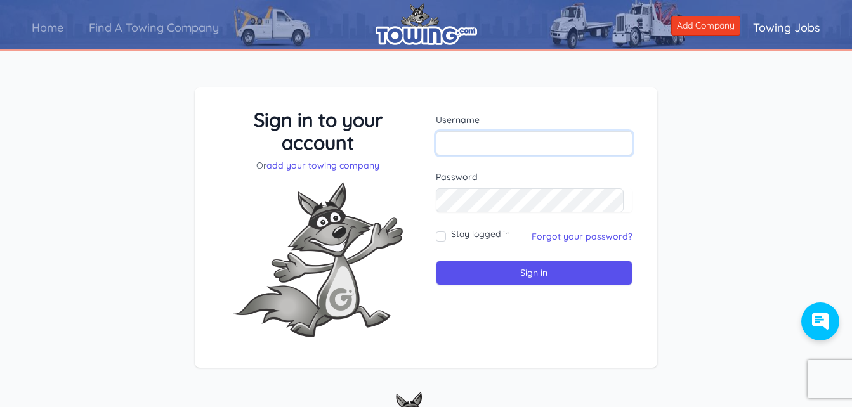
click at [518, 144] on input "text" at bounding box center [534, 143] width 197 height 24
type input "Clones"
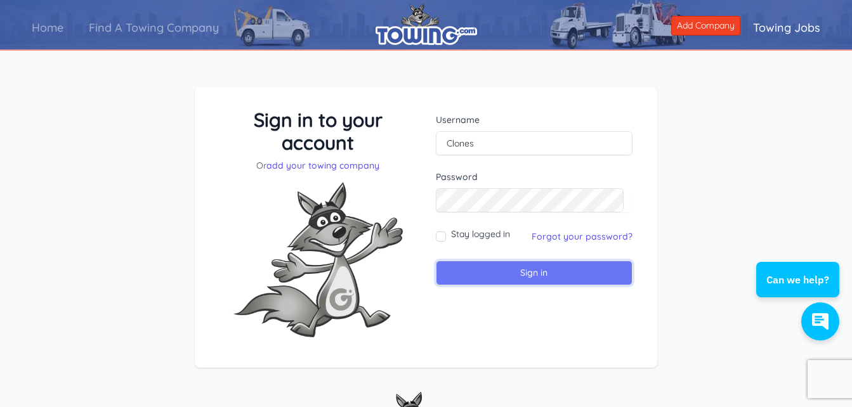
click at [559, 274] on input "Sign in" at bounding box center [534, 273] width 197 height 25
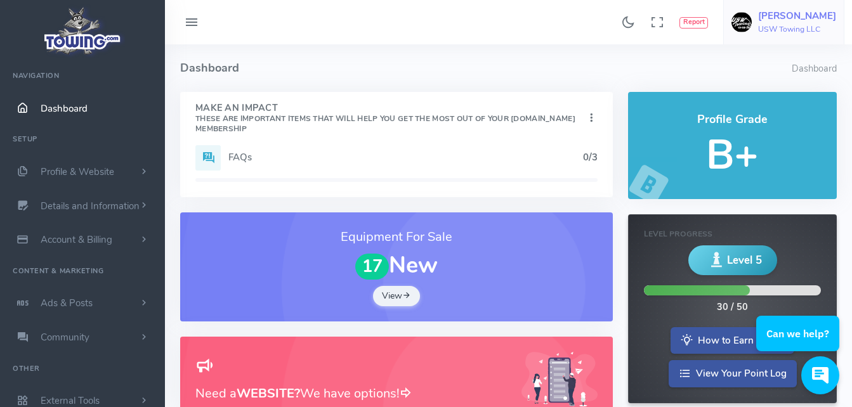
click at [807, 15] on h5 "[PERSON_NAME]" at bounding box center [797, 16] width 78 height 10
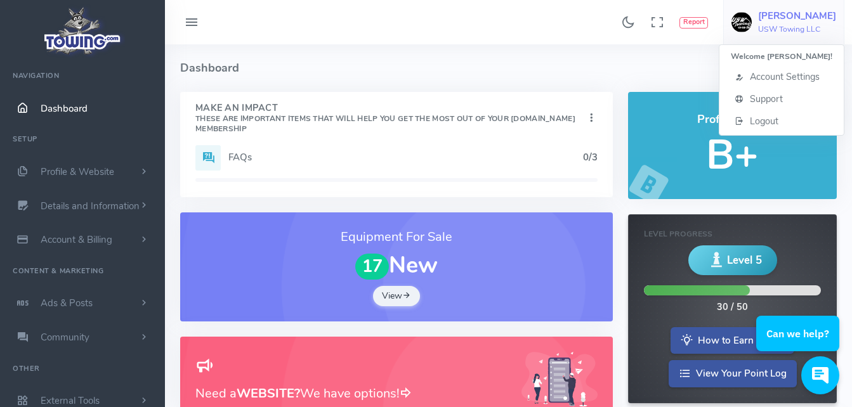
click at [471, 69] on h4 "Dashboard" at bounding box center [485, 68] width 611 height 48
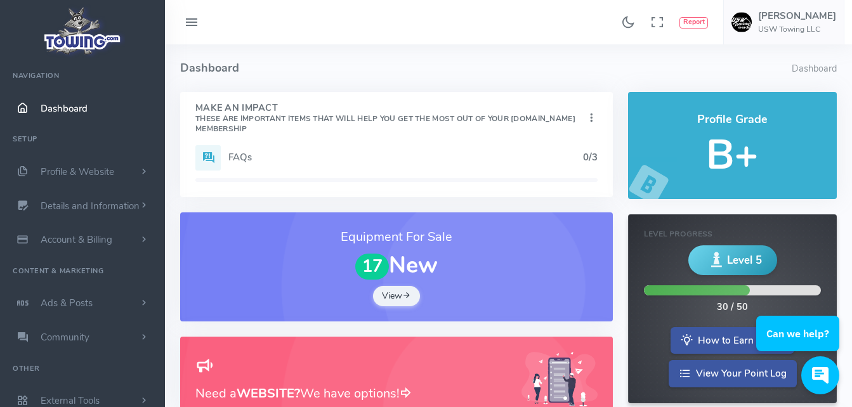
click at [72, 107] on span "Dashboard" at bounding box center [64, 108] width 47 height 13
click at [88, 169] on span "Profile & Website" at bounding box center [78, 172] width 74 height 13
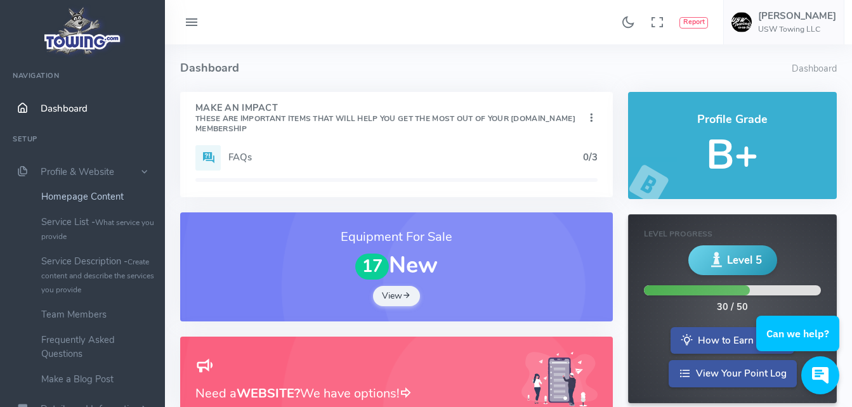
click at [101, 190] on link "Homepage Content" at bounding box center [98, 196] width 133 height 25
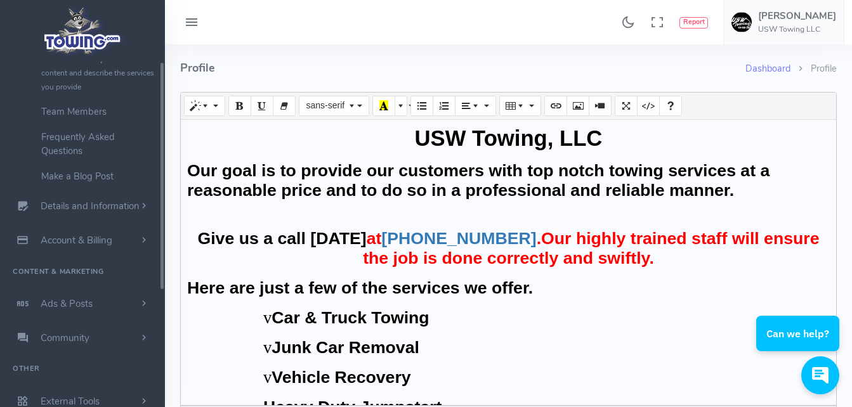
scroll to position [209, 0]
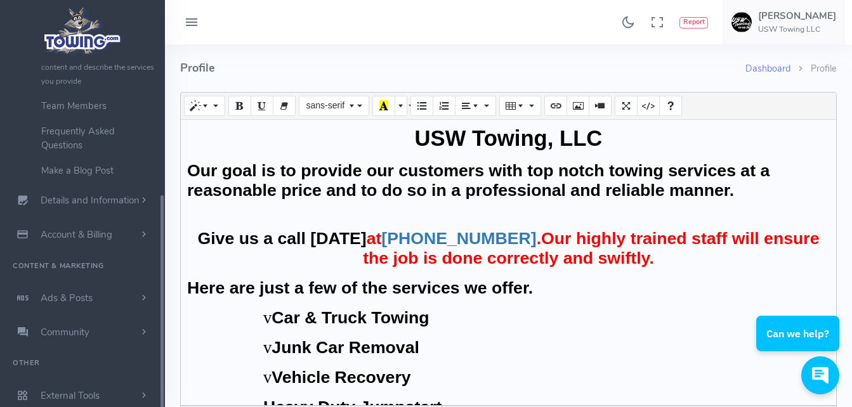
drag, startPoint x: 164, startPoint y: 363, endPoint x: 105, endPoint y: 271, distance: 108.7
click at [105, 271] on ul "Navigation Dashboard Setup Profile & Website Homepage Content Service List - Wh…" at bounding box center [82, 133] width 165 height 560
click at [133, 200] on span "Details and Information" at bounding box center [90, 201] width 99 height 13
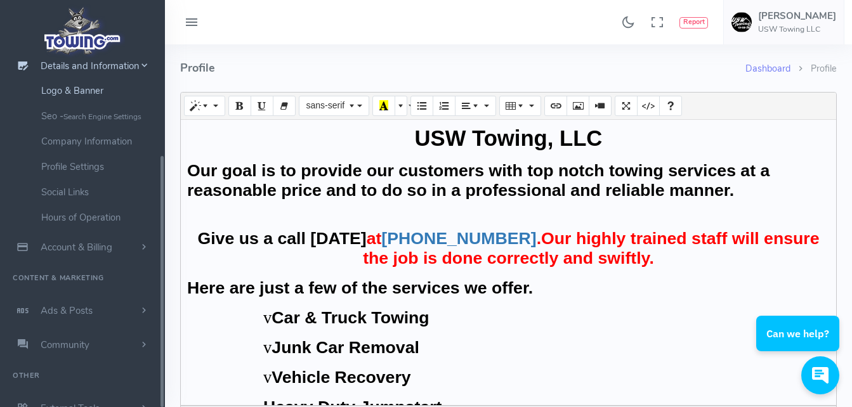
scroll to position [133, 0]
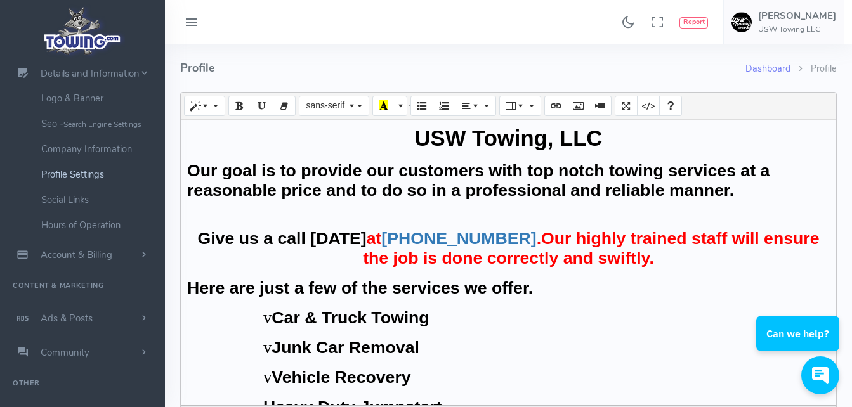
click at [88, 174] on link "Profile Settings" at bounding box center [98, 174] width 133 height 25
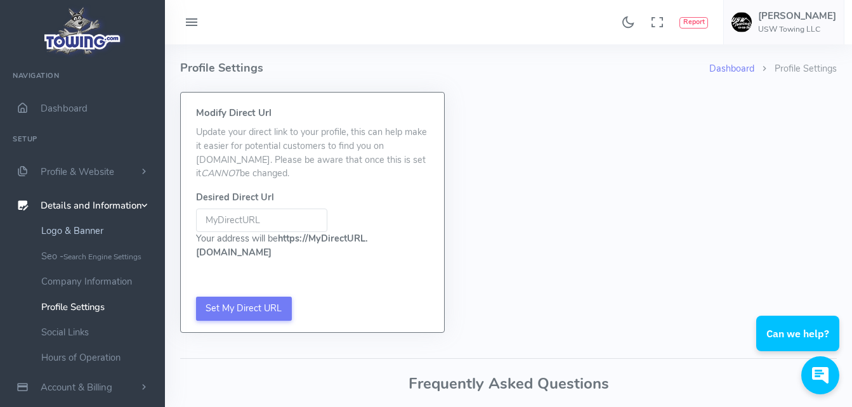
click at [100, 233] on link "Logo & Banner" at bounding box center [98, 230] width 133 height 25
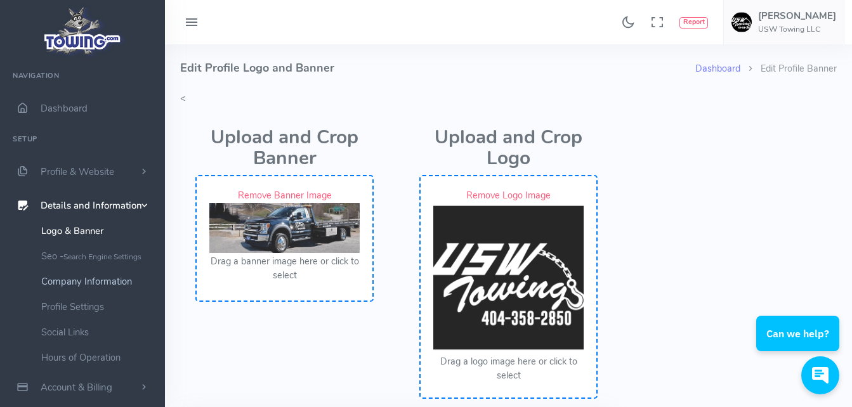
click at [115, 279] on link "Company Information" at bounding box center [98, 281] width 133 height 25
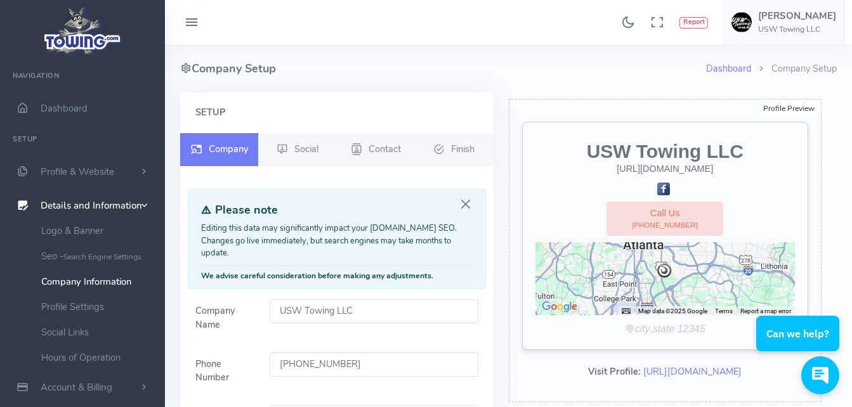
click at [0, 0] on div "Edit" at bounding box center [0, 0] width 0 height 0
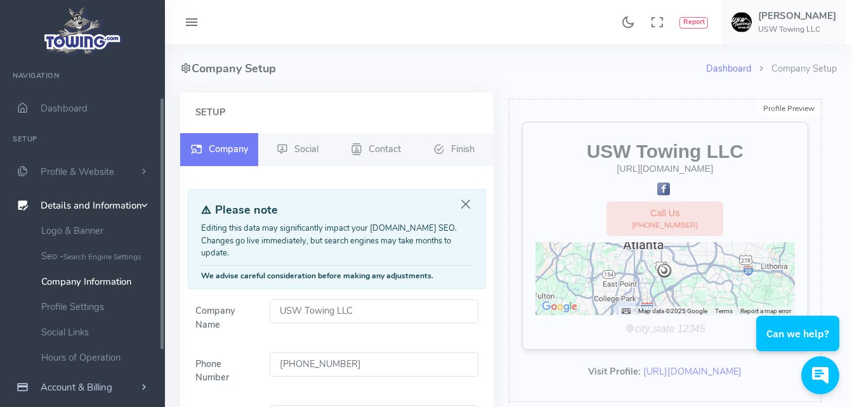
scroll to position [153, 0]
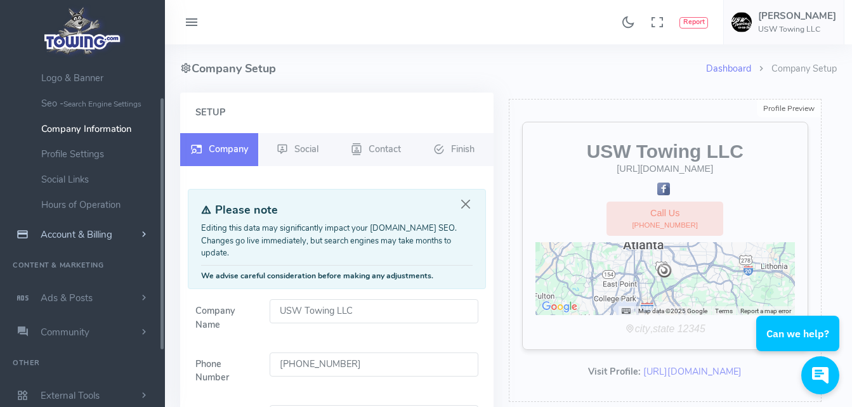
click at [162, 383] on ul "Navigation Dashboard Setup Profile & Website Homepage Content Service List - Wh…" at bounding box center [82, 161] width 165 height 504
click at [114, 230] on link "Account & Billing" at bounding box center [82, 235] width 165 height 34
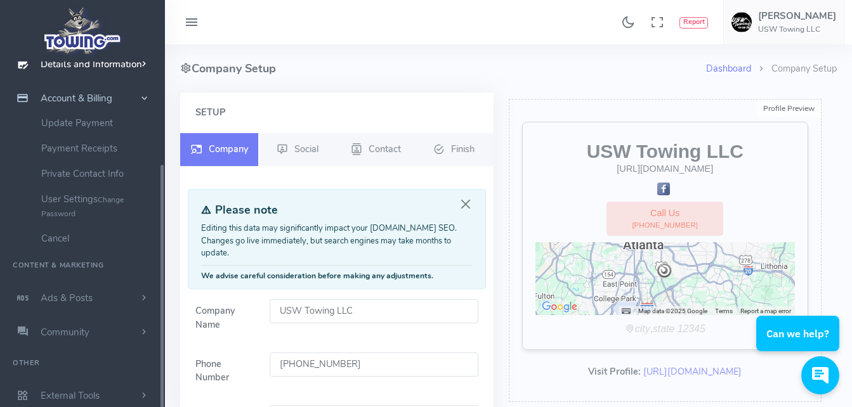
scroll to position [0, 0]
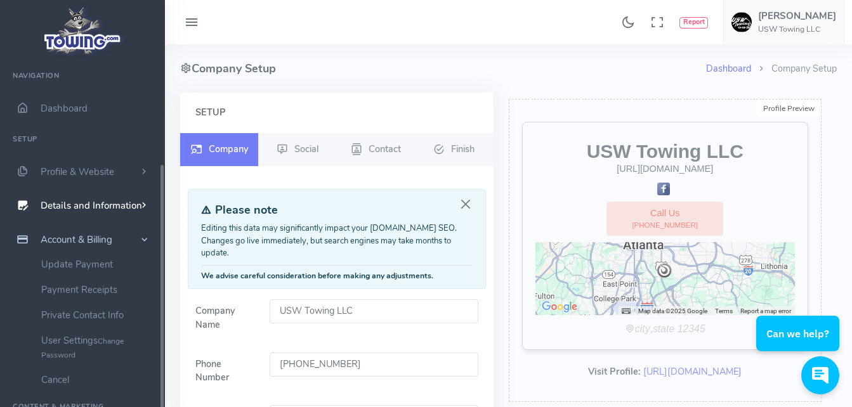
click at [159, 89] on ul "Navigation Dashboard Setup Profile & Website Homepage Content Service List - Wh…" at bounding box center [82, 308] width 165 height 493
click at [143, 171] on span "scrollable content" at bounding box center [143, 172] width 11 height 13
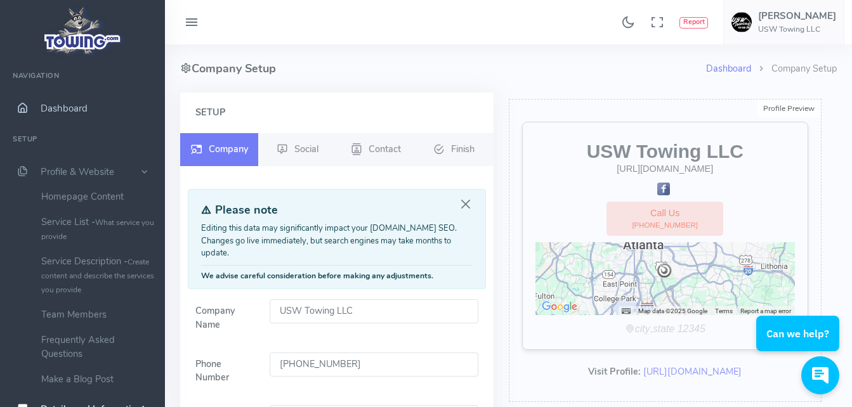
click at [84, 108] on span "Dashboard" at bounding box center [64, 108] width 47 height 13
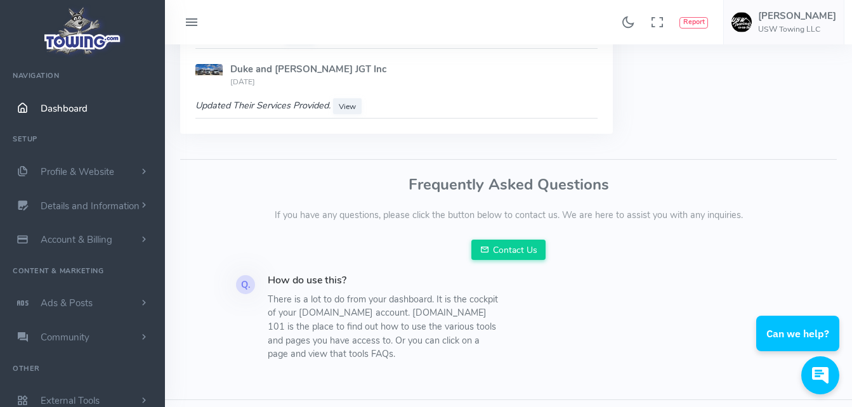
scroll to position [1281, 0]
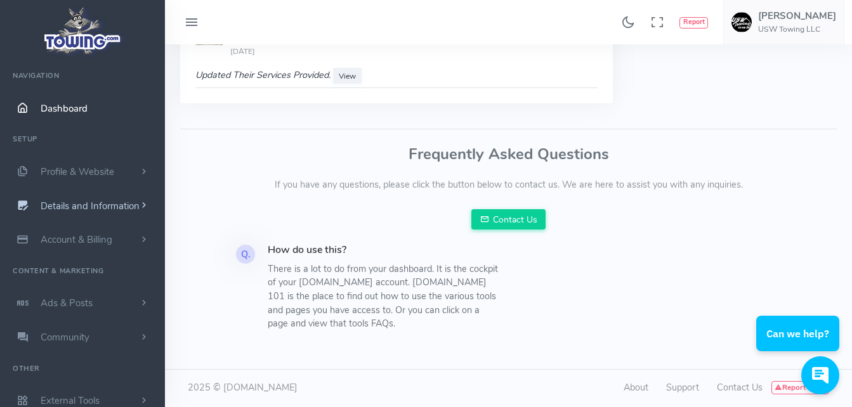
click at [103, 202] on span "Details and Information" at bounding box center [90, 206] width 99 height 13
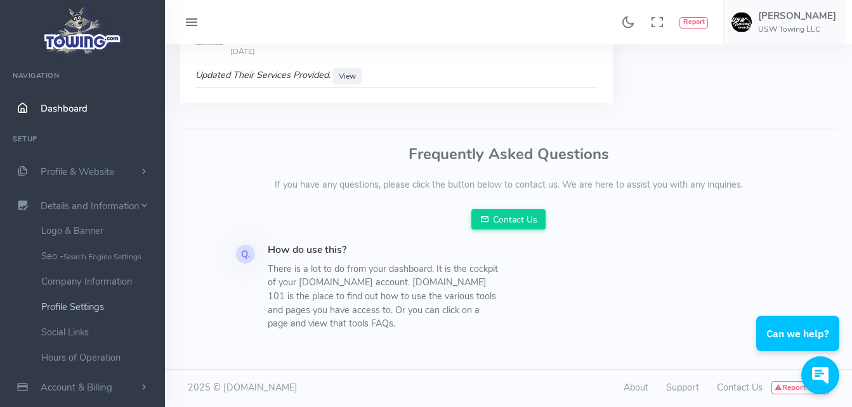
click at [94, 306] on link "Profile Settings" at bounding box center [98, 306] width 133 height 25
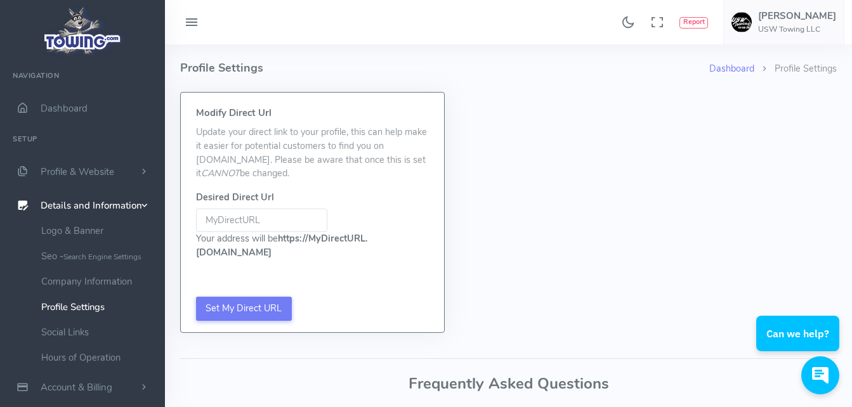
click at [70, 48] on img at bounding box center [83, 31] width 86 height 54
click at [193, 18] on icon at bounding box center [191, 23] width 15 height 20
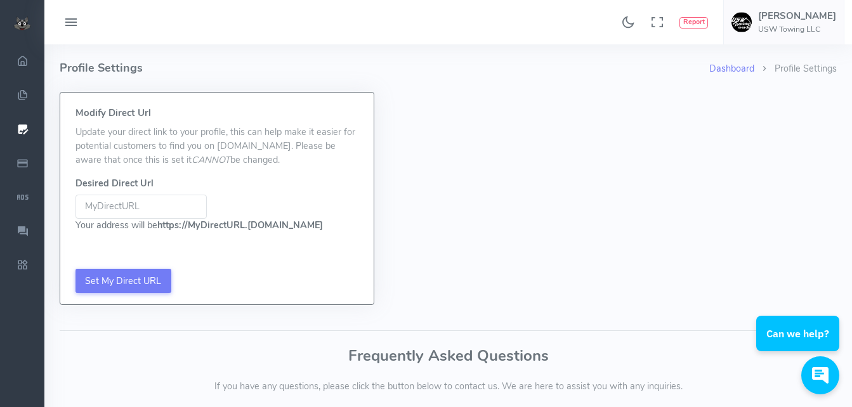
click at [21, 28] on img at bounding box center [22, 23] width 18 height 14
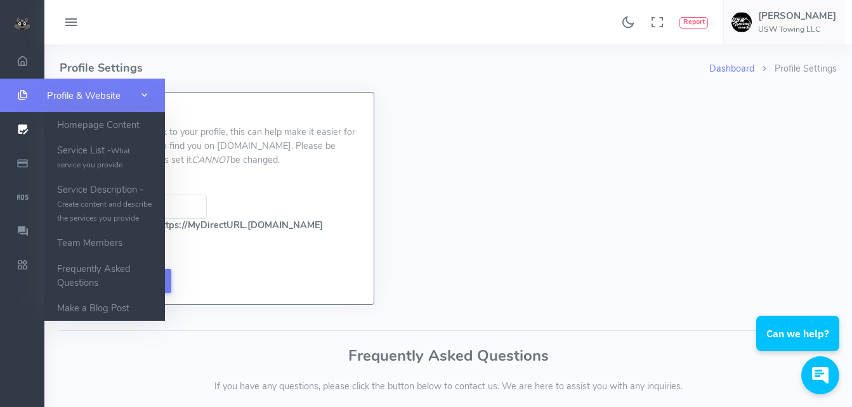
click at [0, 106] on link "Profile & Website" at bounding box center [82, 96] width 165 height 34
click at [121, 108] on link "Profile & Website" at bounding box center [82, 96] width 165 height 34
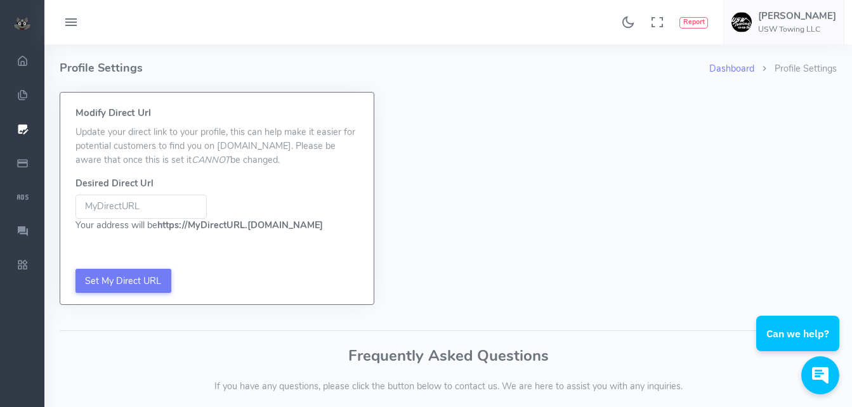
click at [192, 74] on h4 "Profile Settings" at bounding box center [384, 68] width 649 height 48
click at [828, 23] on span "Shanard Weems USW Towing LLC" at bounding box center [797, 22] width 78 height 23
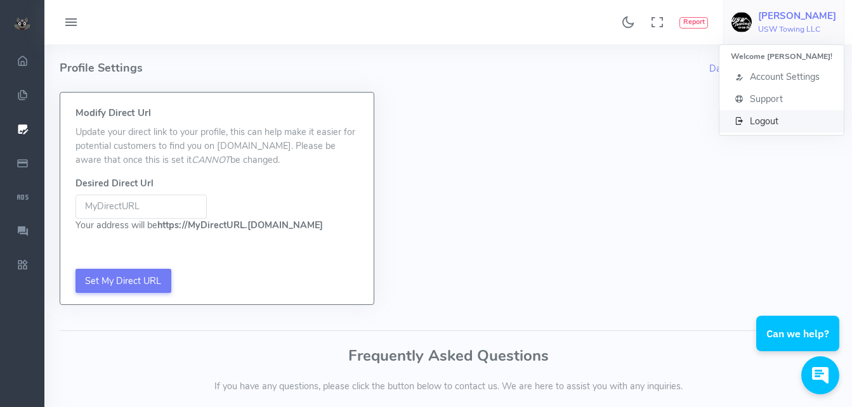
click at [778, 122] on span "Logout" at bounding box center [764, 121] width 29 height 13
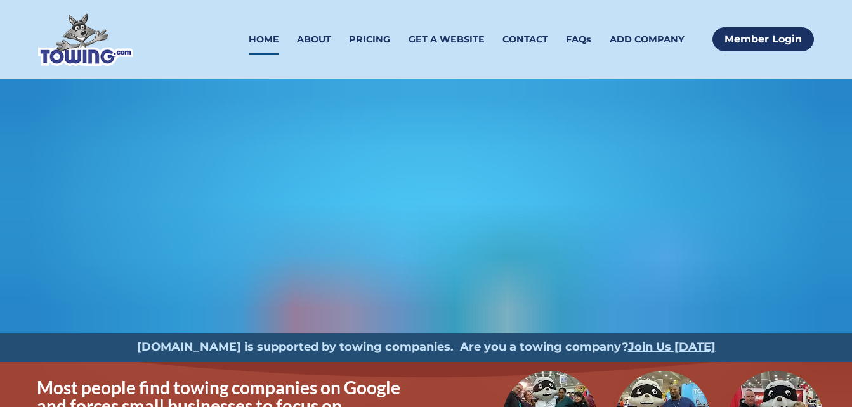
click at [134, 356] on div "[DOMAIN_NAME] is supported by towing companies. Are you a towing company? Join …" at bounding box center [425, 348] width 795 height 29
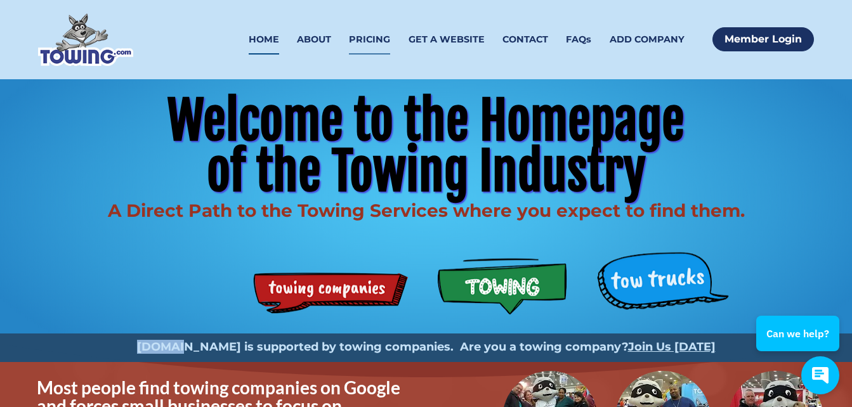
click at [374, 42] on link "PRICING" at bounding box center [369, 40] width 41 height 30
